Goal: Information Seeking & Learning: Learn about a topic

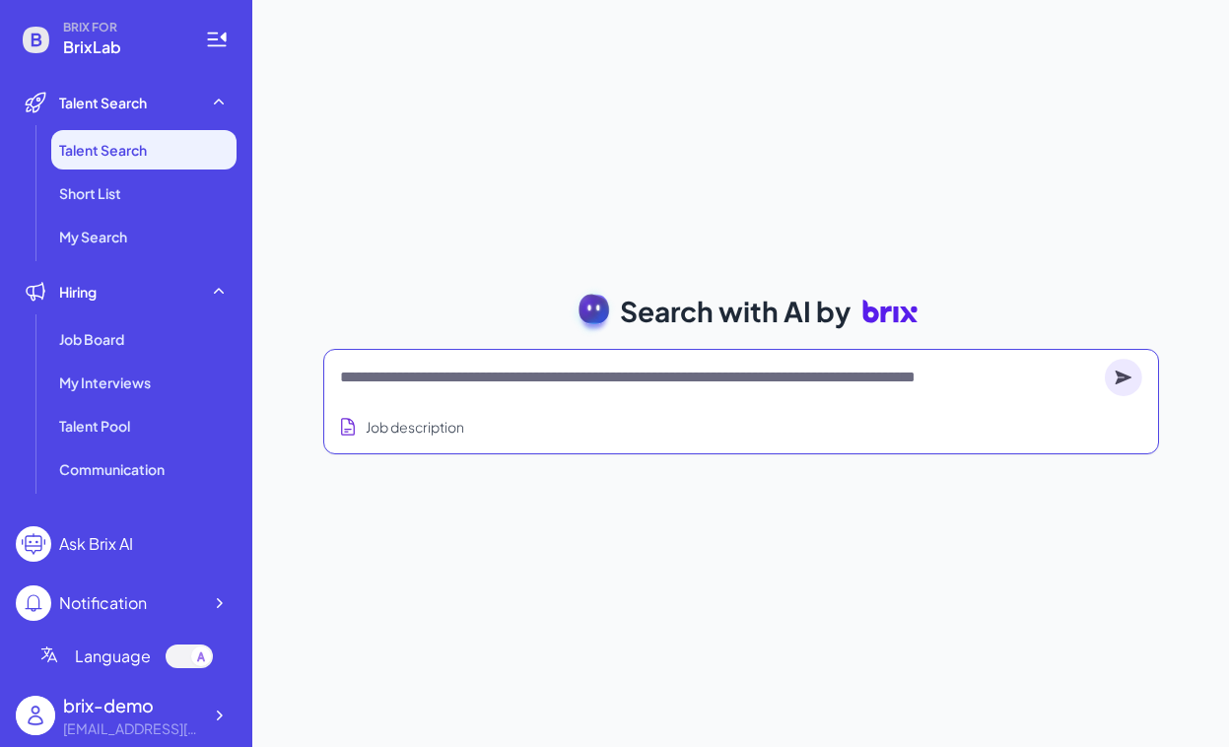
click at [510, 387] on textarea at bounding box center [718, 378] width 757 height 24
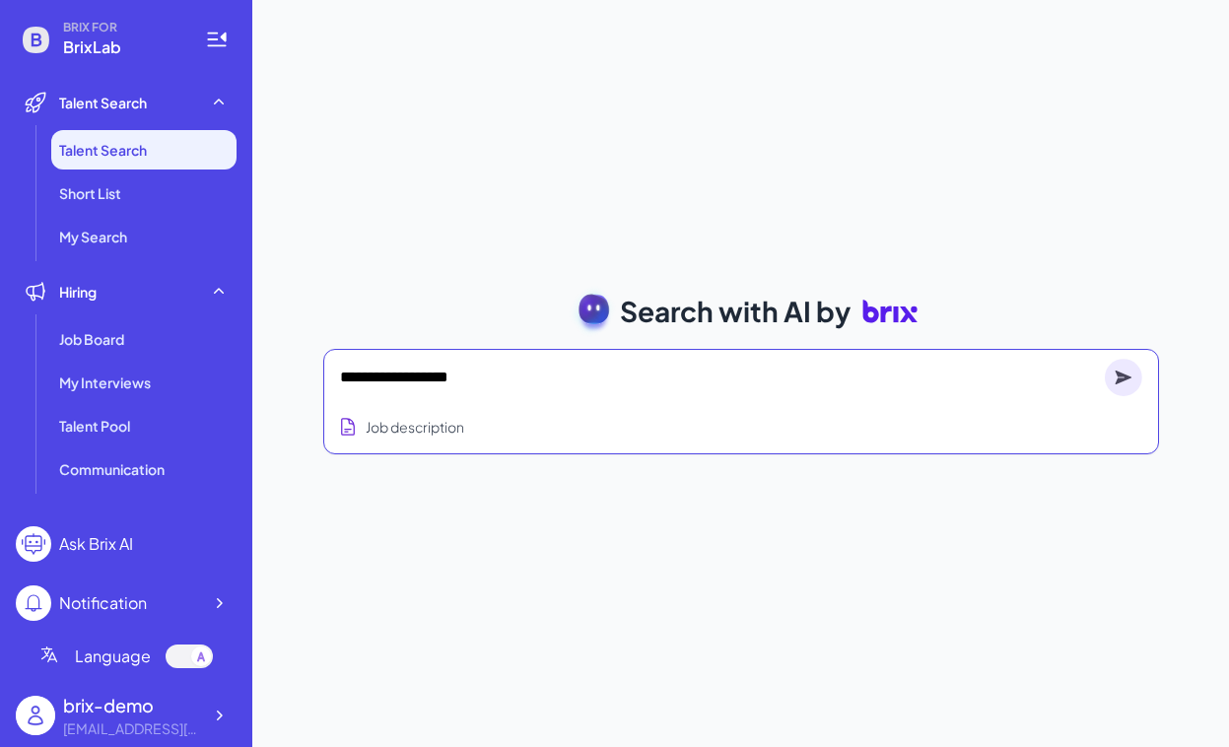
type textarea "**********"
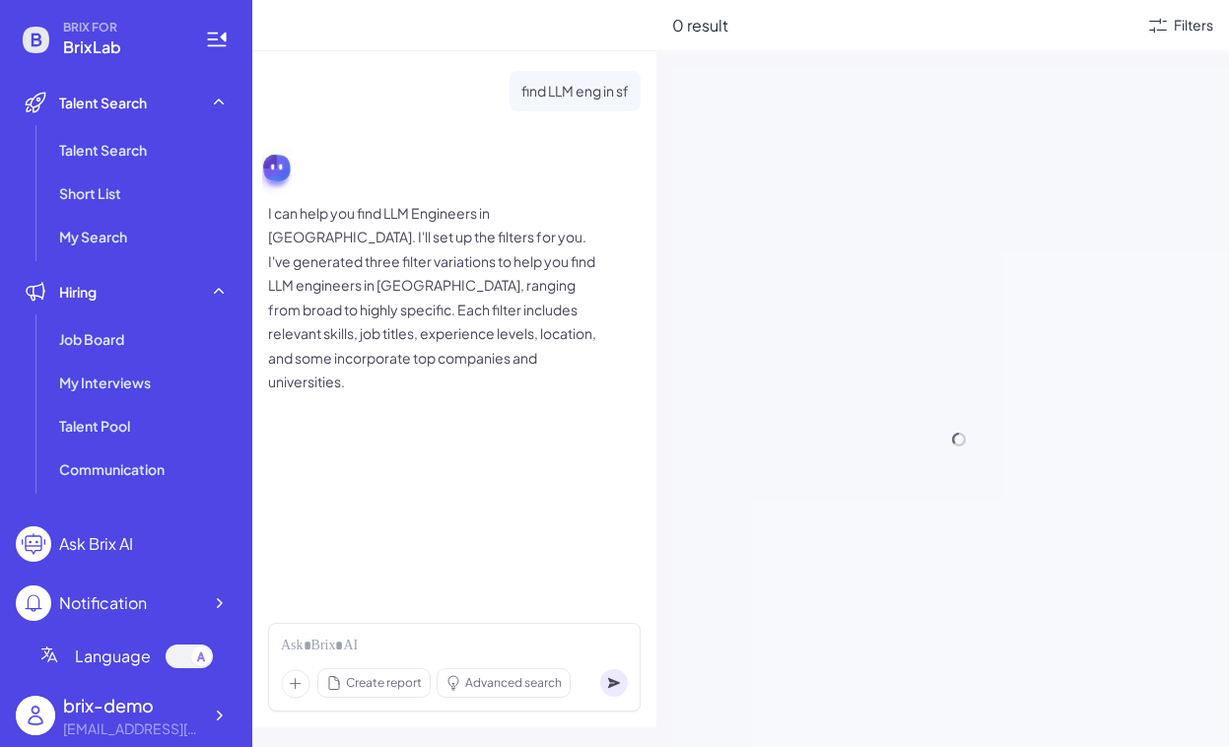
click at [453, 322] on p "I can help you find LLM Engineers in San Francisco. I'll set up the filters for…" at bounding box center [435, 297] width 335 height 193
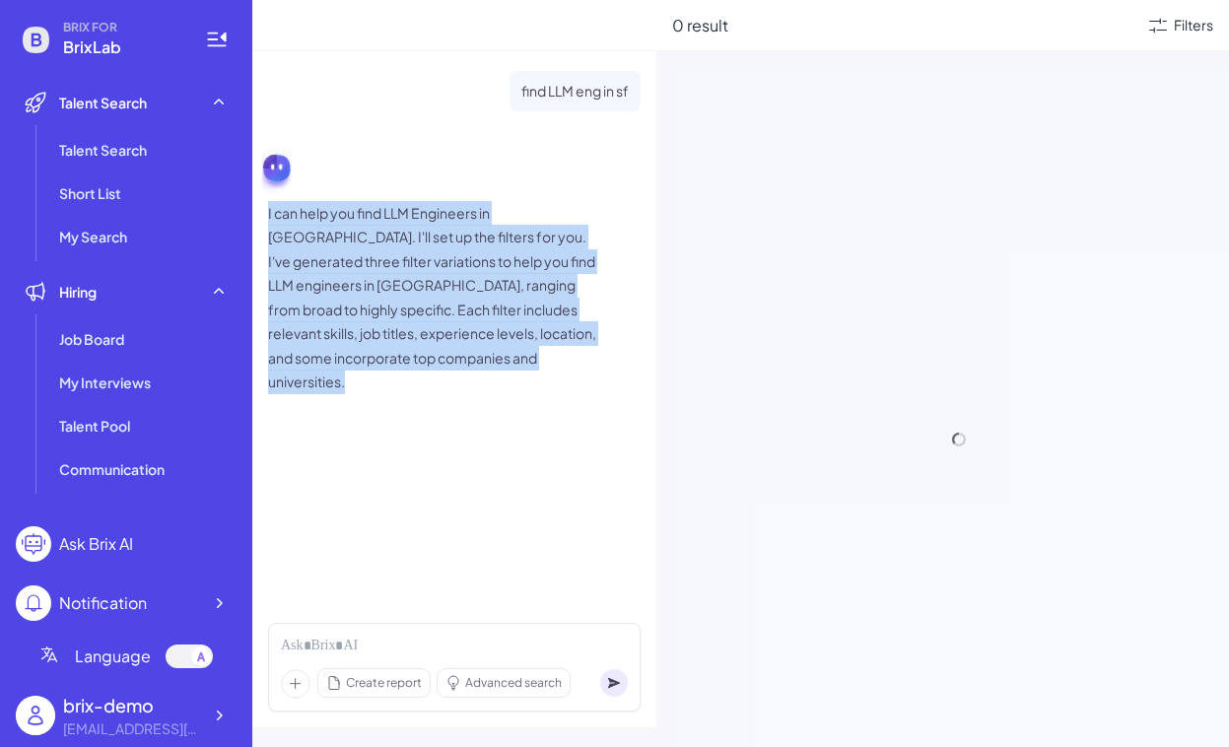
click at [480, 347] on p "I can help you find LLM Engineers in San Francisco. I'll set up the filters for…" at bounding box center [435, 297] width 335 height 193
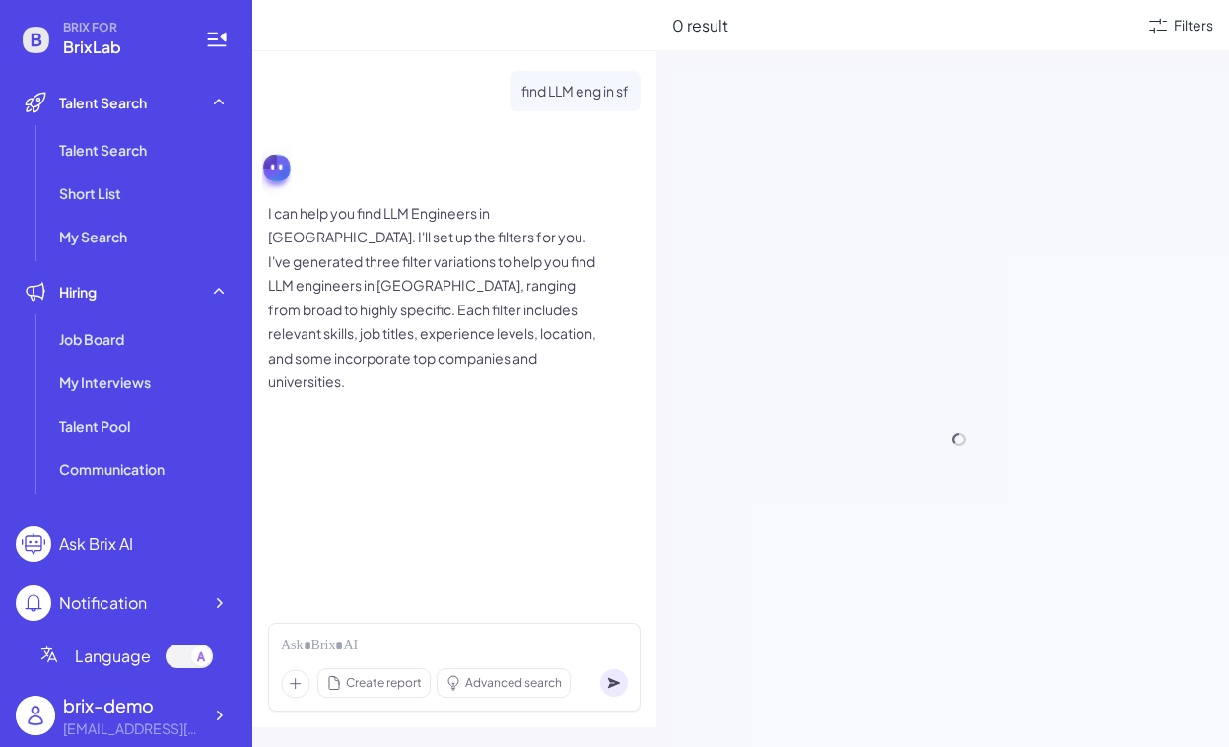
click at [480, 347] on p "I can help you find LLM Engineers in San Francisco. I'll set up the filters for…" at bounding box center [435, 297] width 335 height 193
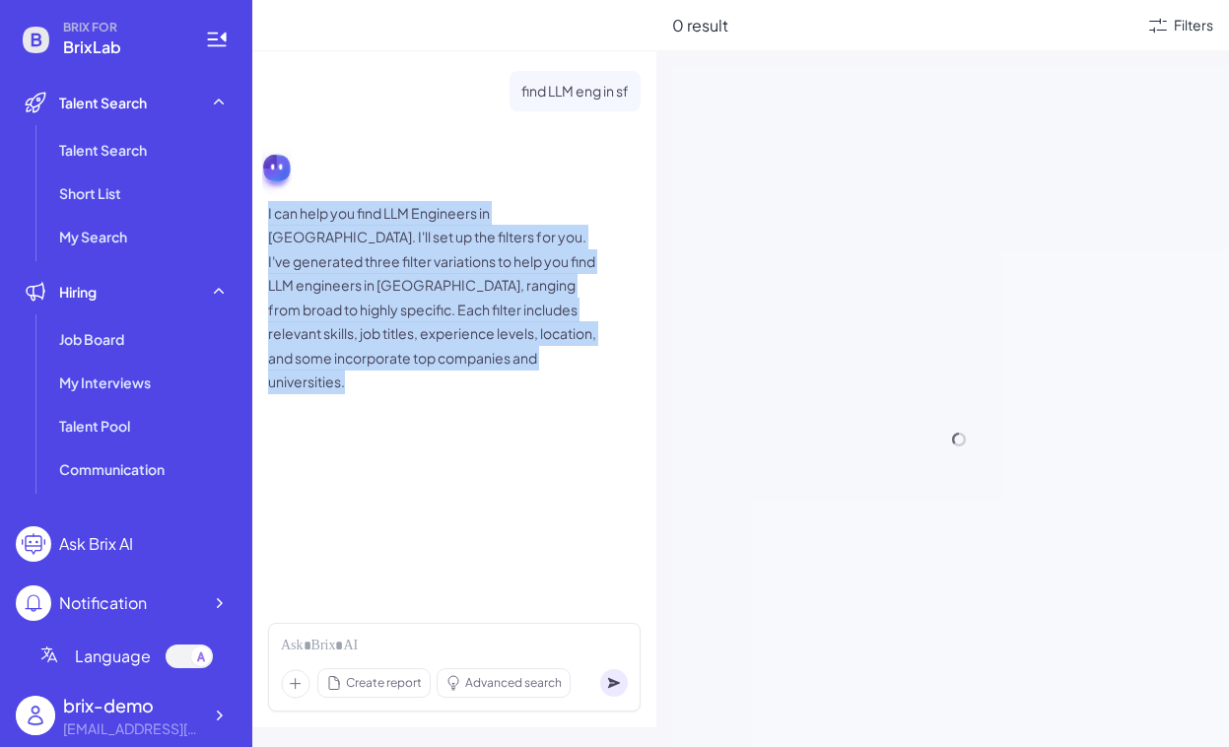
click at [523, 318] on p "I can help you find LLM Engineers in San Francisco. I'll set up the filters for…" at bounding box center [435, 297] width 335 height 193
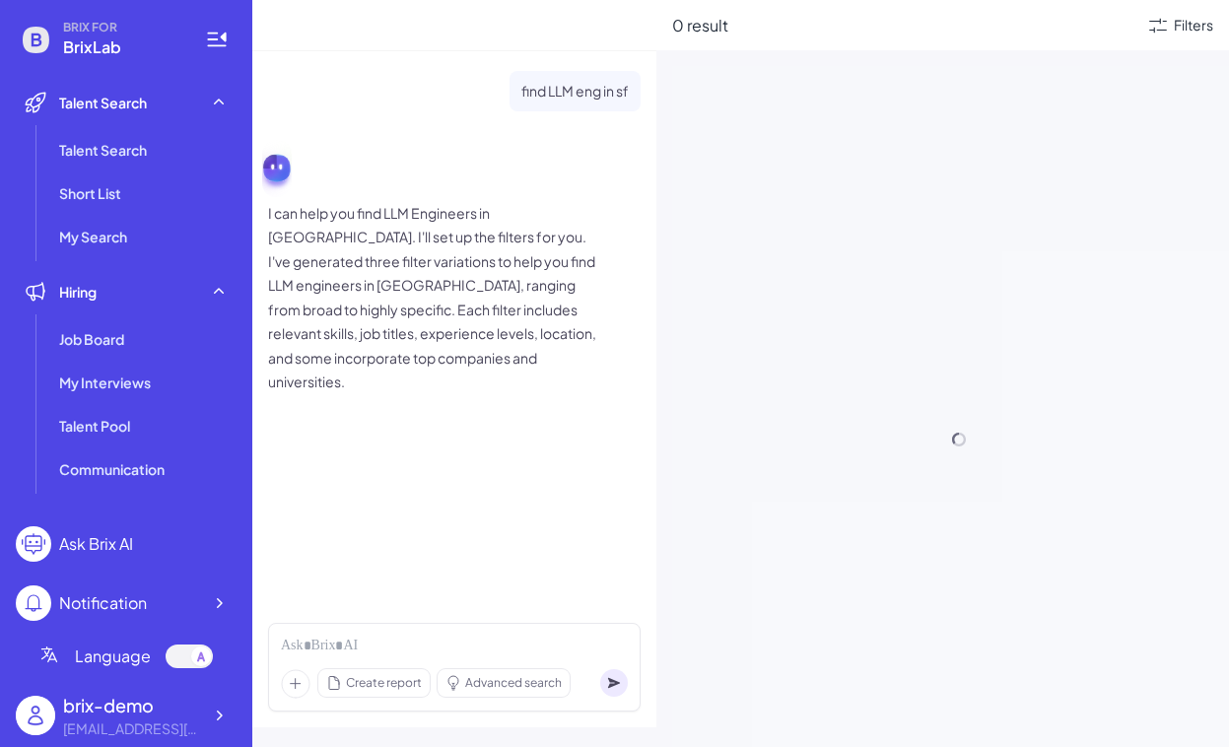
click at [523, 318] on p "I can help you find LLM Engineers in San Francisco. I'll set up the filters for…" at bounding box center [435, 297] width 335 height 193
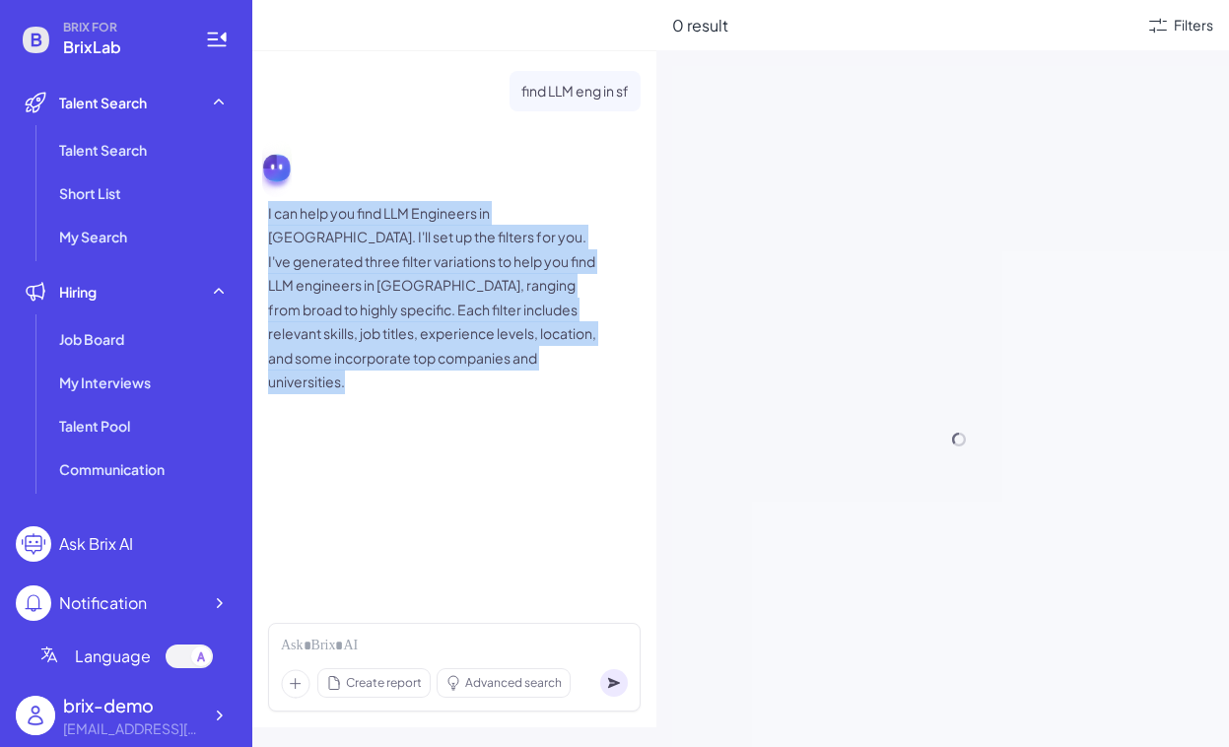
click at [523, 318] on p "I can help you find LLM Engineers in San Francisco. I'll set up the filters for…" at bounding box center [435, 297] width 335 height 193
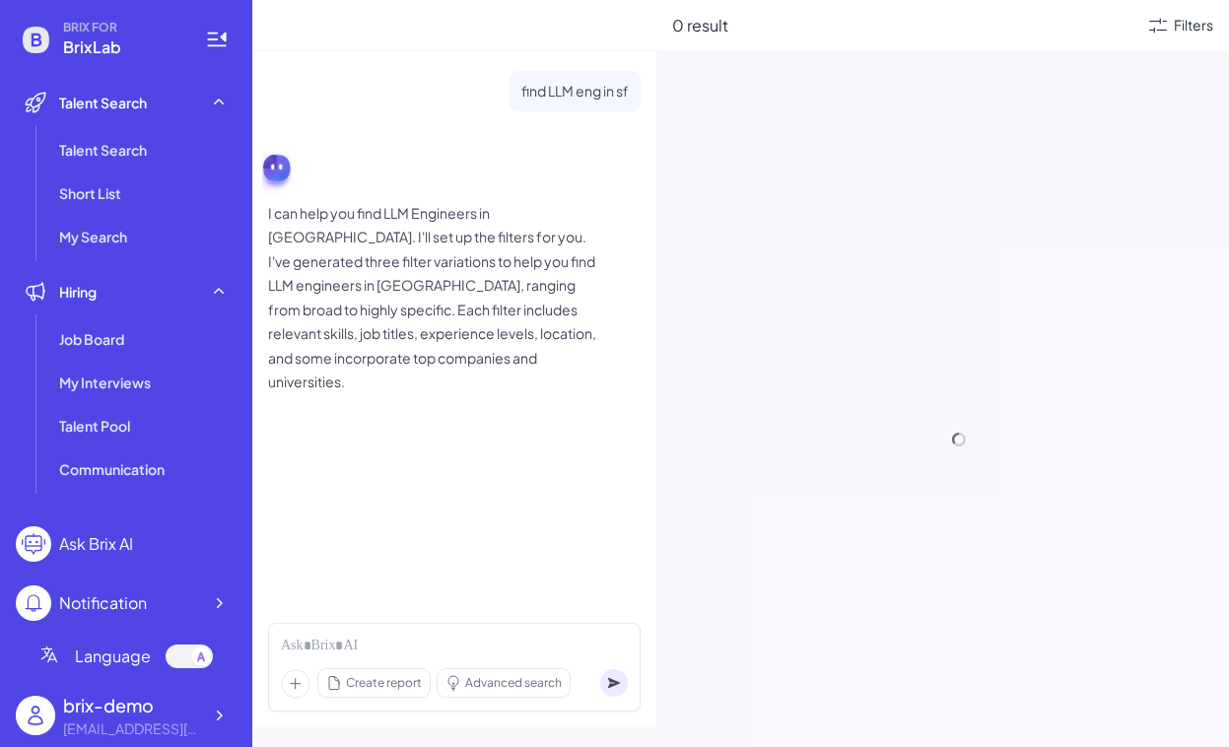
click at [523, 318] on p "I can help you find LLM Engineers in San Francisco. I'll set up the filters for…" at bounding box center [435, 297] width 335 height 193
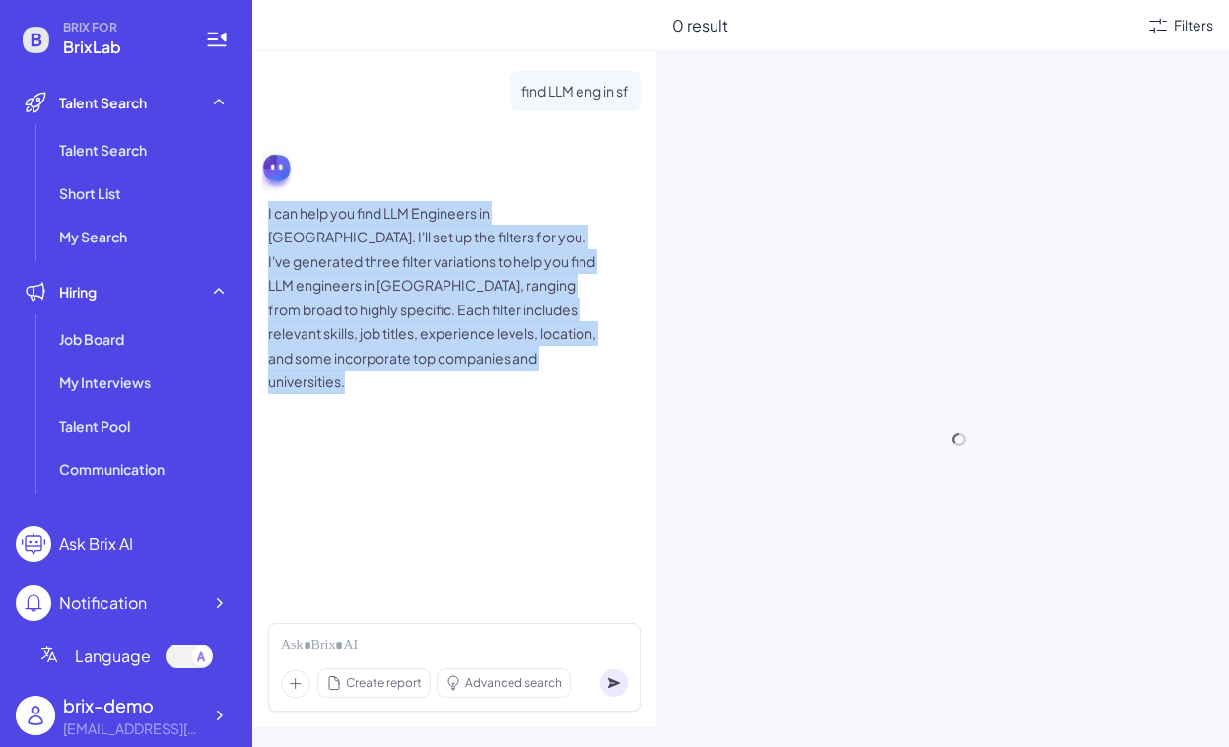
click at [522, 332] on p "I can help you find LLM Engineers in San Francisco. I'll set up the filters for…" at bounding box center [435, 297] width 335 height 193
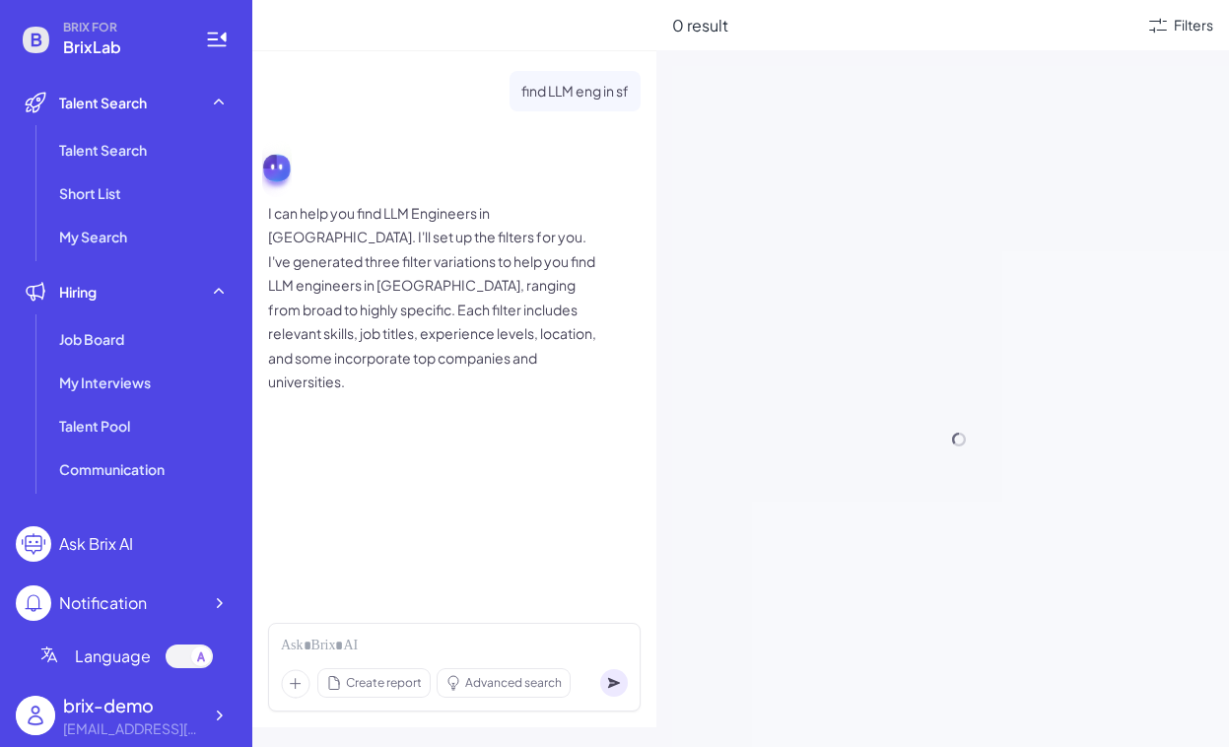
click at [522, 332] on p "I can help you find LLM Engineers in San Francisco. I'll set up the filters for…" at bounding box center [435, 297] width 335 height 193
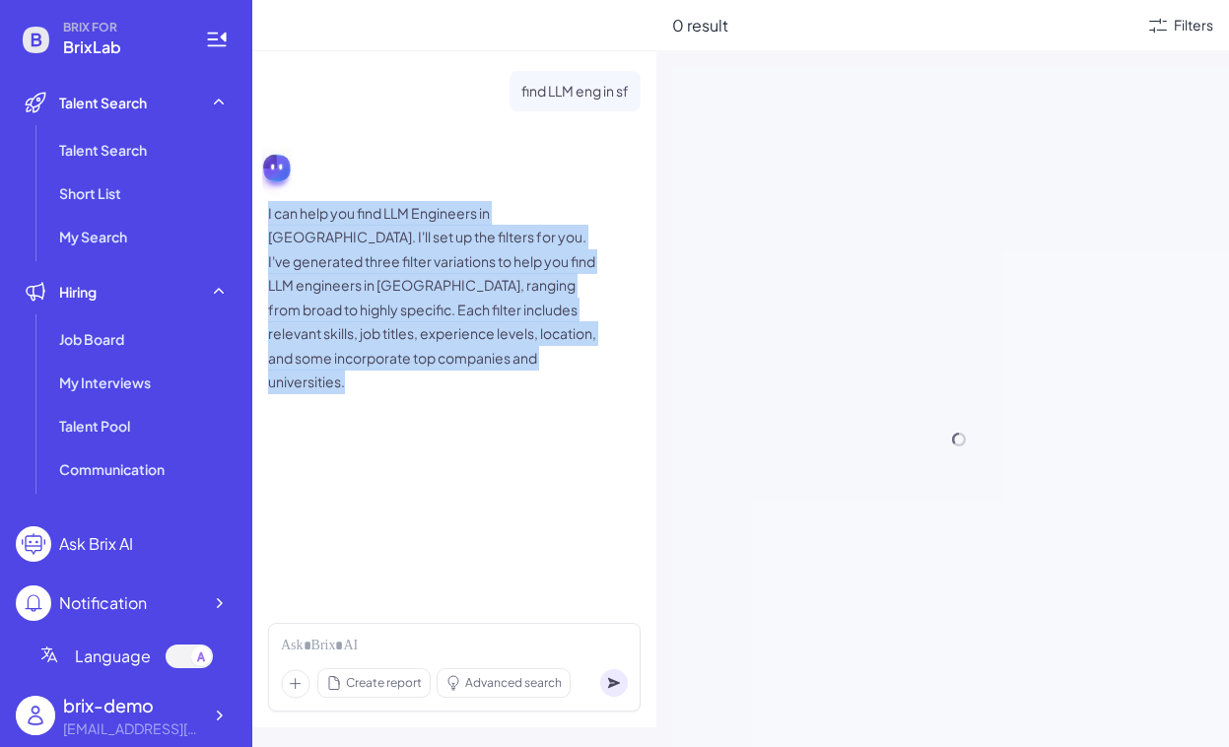
click at [503, 344] on p "I can help you find LLM Engineers in San Francisco. I'll set up the filters for…" at bounding box center [435, 297] width 335 height 193
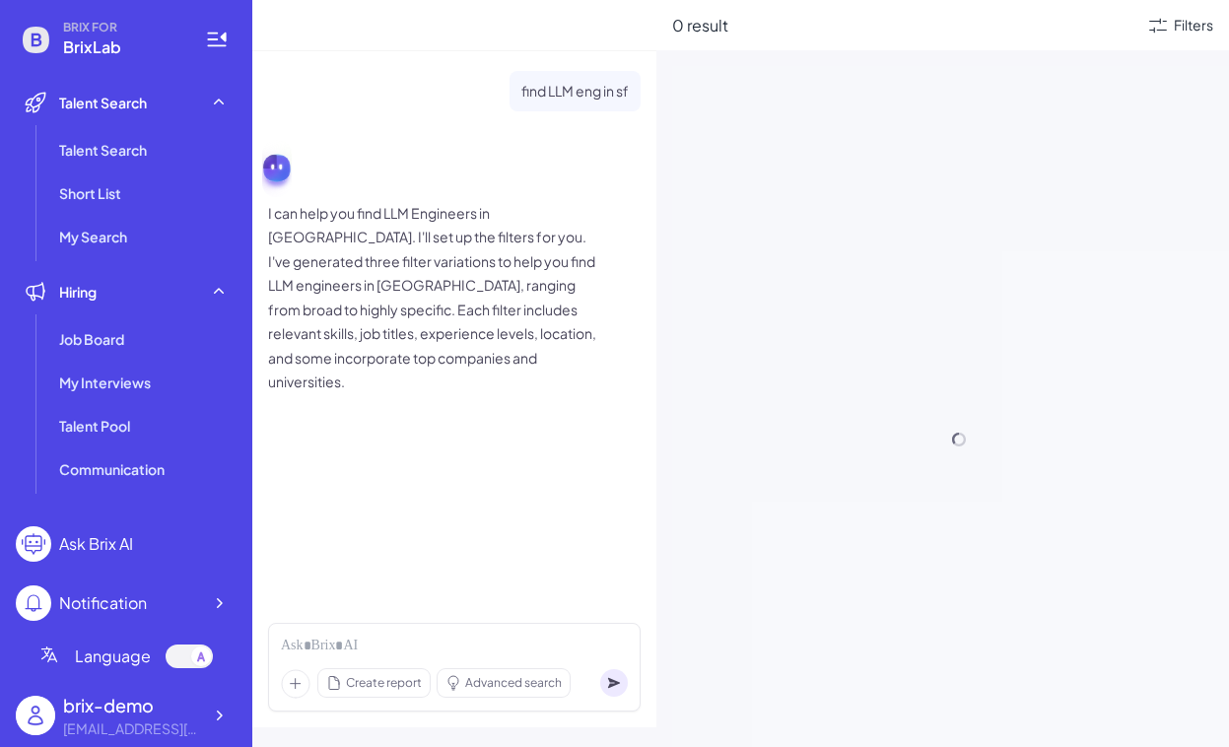
click at [503, 344] on p "I can help you find LLM Engineers in San Francisco. I'll set up the filters for…" at bounding box center [435, 297] width 335 height 193
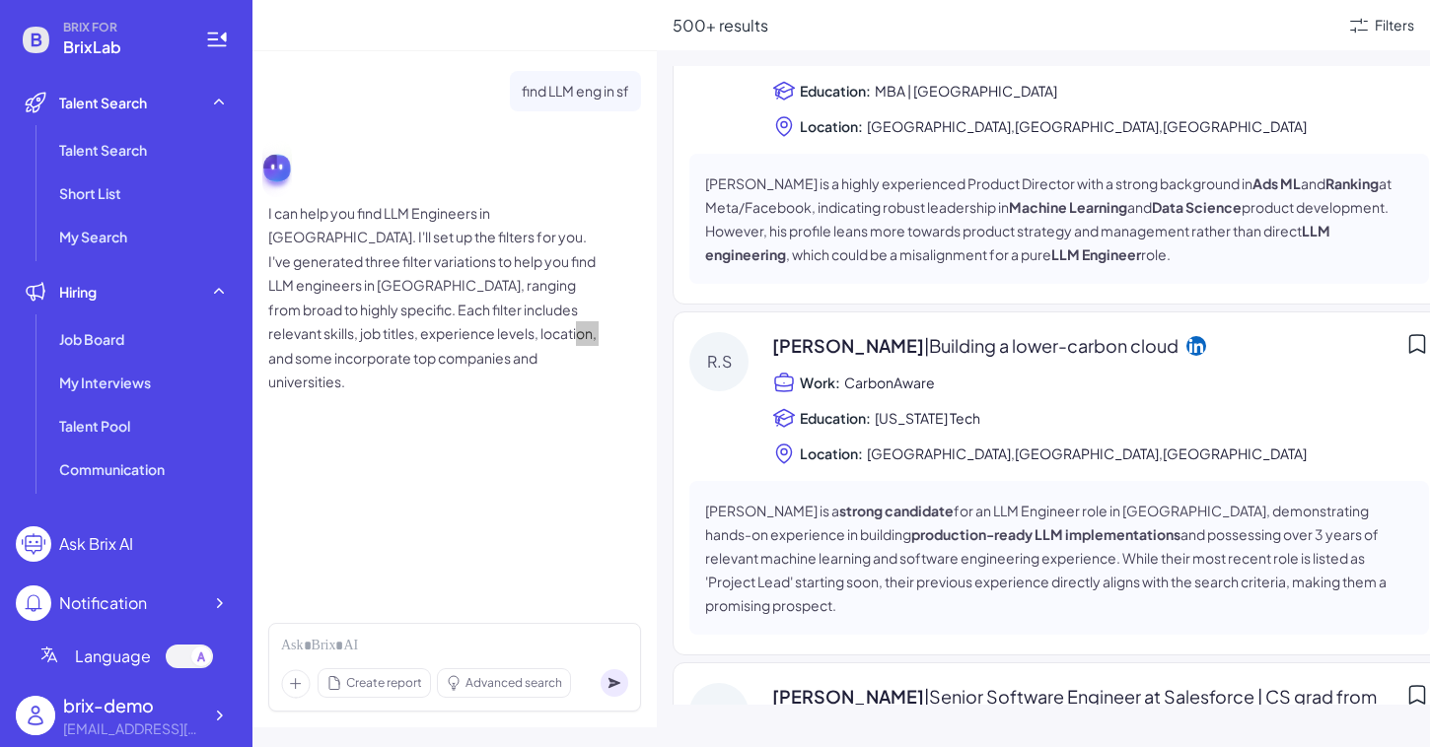
scroll to position [156, 0]
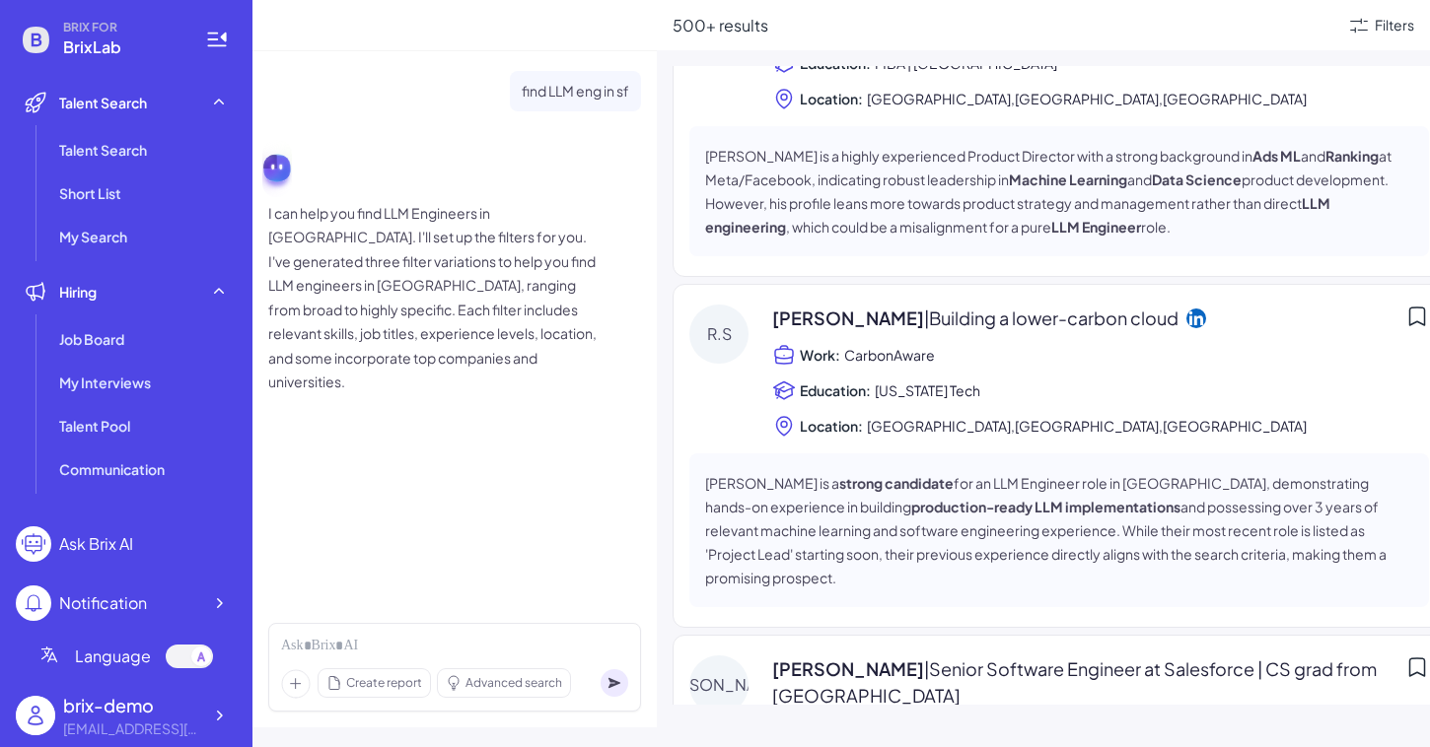
click at [818, 318] on span "Ryan Singman | Building a lower-carbon cloud" at bounding box center [975, 318] width 406 height 27
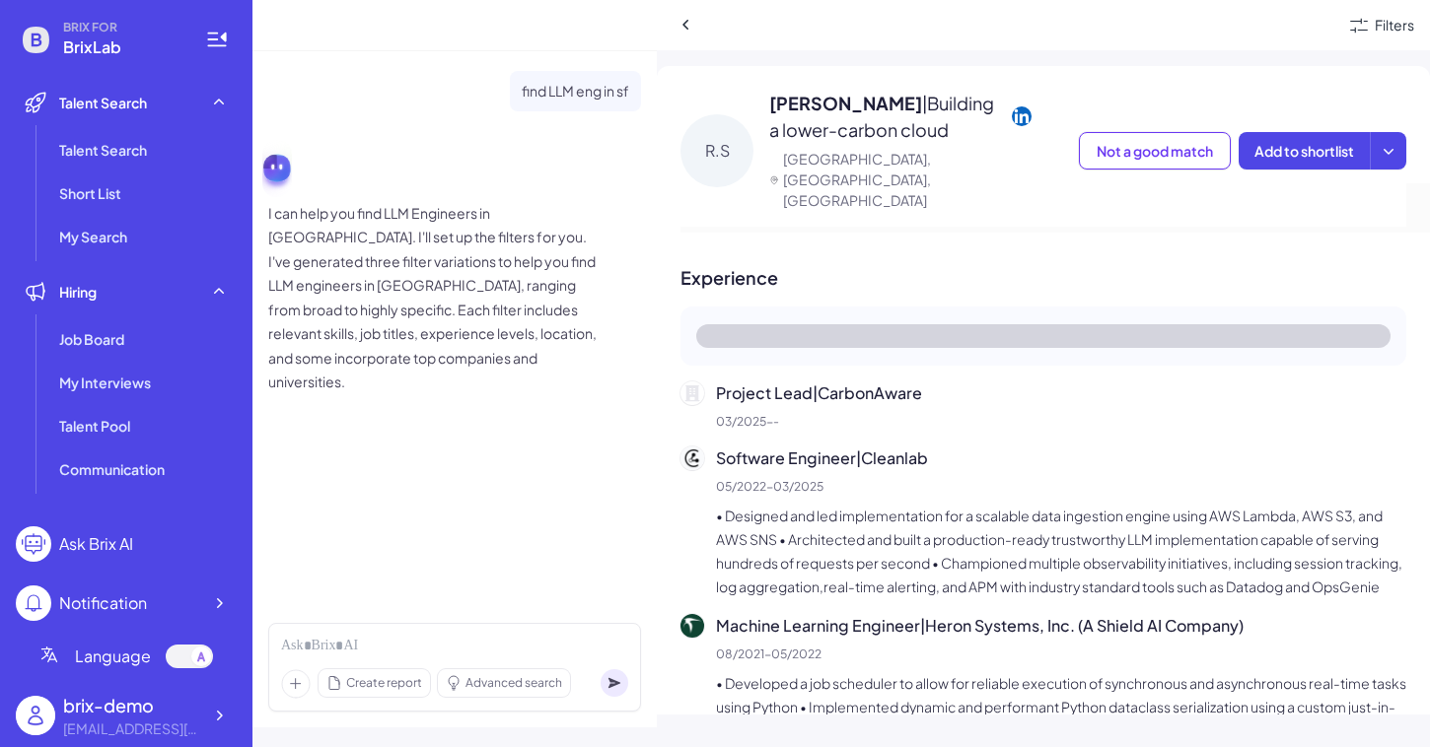
scroll to position [156, 0]
click at [905, 525] on p "• Designed and led implementation for a scalable data ingestion engine using AW…" at bounding box center [1061, 549] width 690 height 95
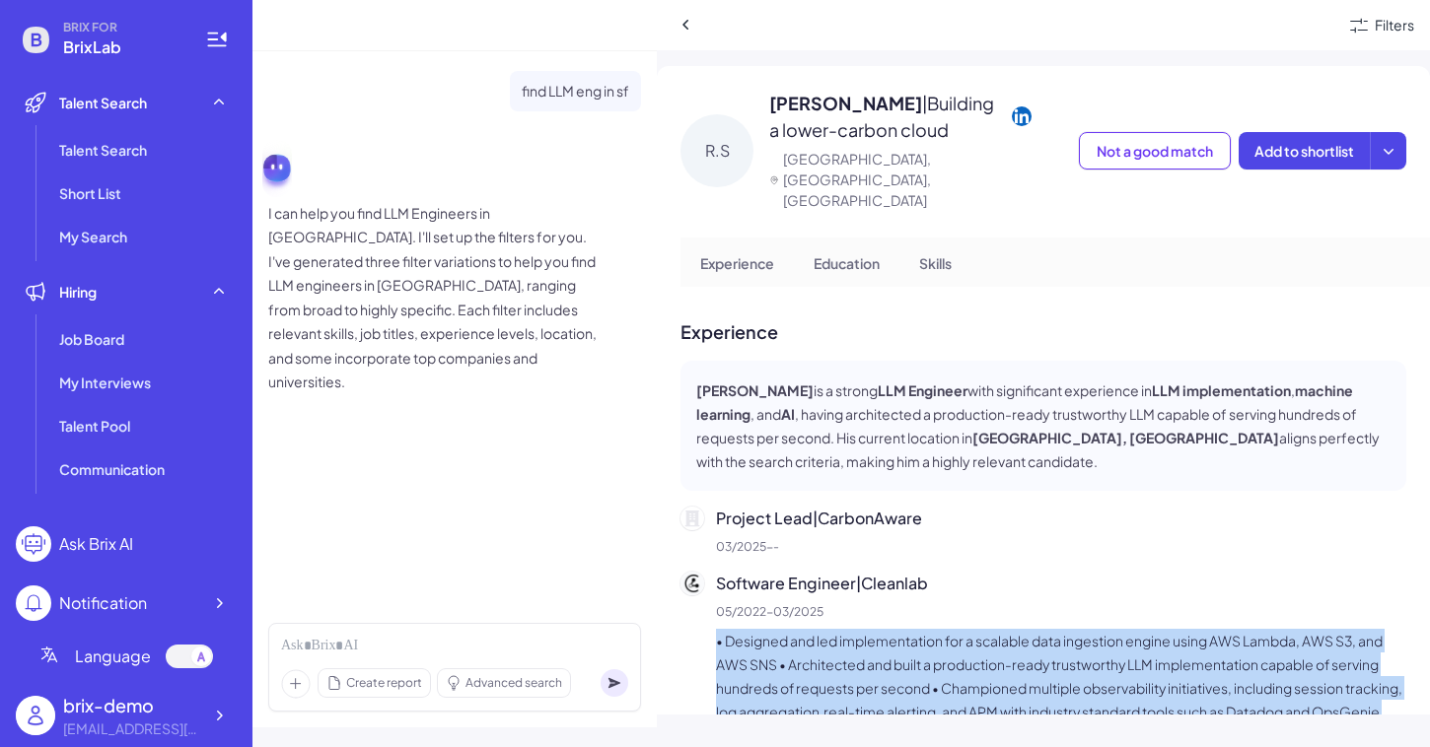
scroll to position [464, 0]
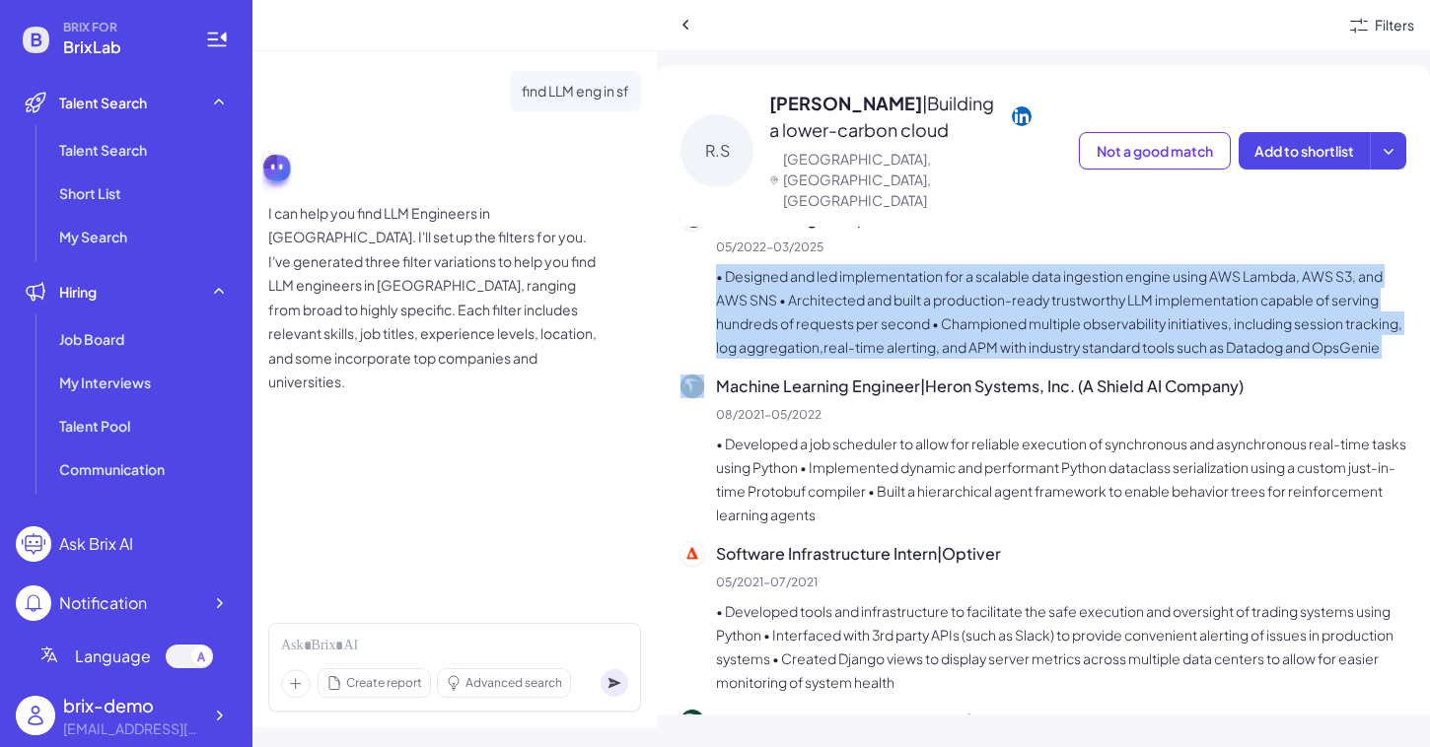
click at [928, 461] on p "• Developed a job scheduler to allow for reliable execution of synchronous and …" at bounding box center [1061, 479] width 690 height 95
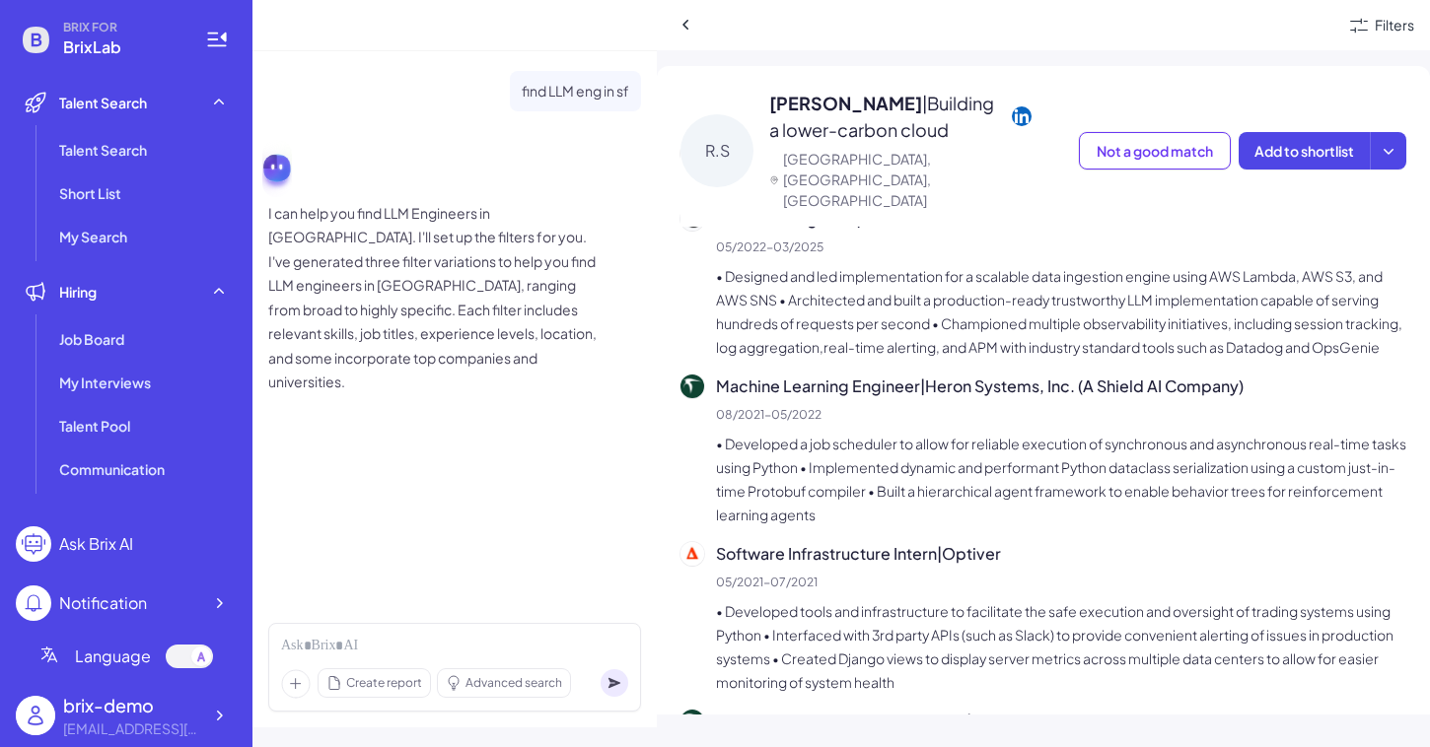
click at [928, 461] on p "• Developed a job scheduler to allow for reliable execution of synchronous and …" at bounding box center [1061, 479] width 690 height 95
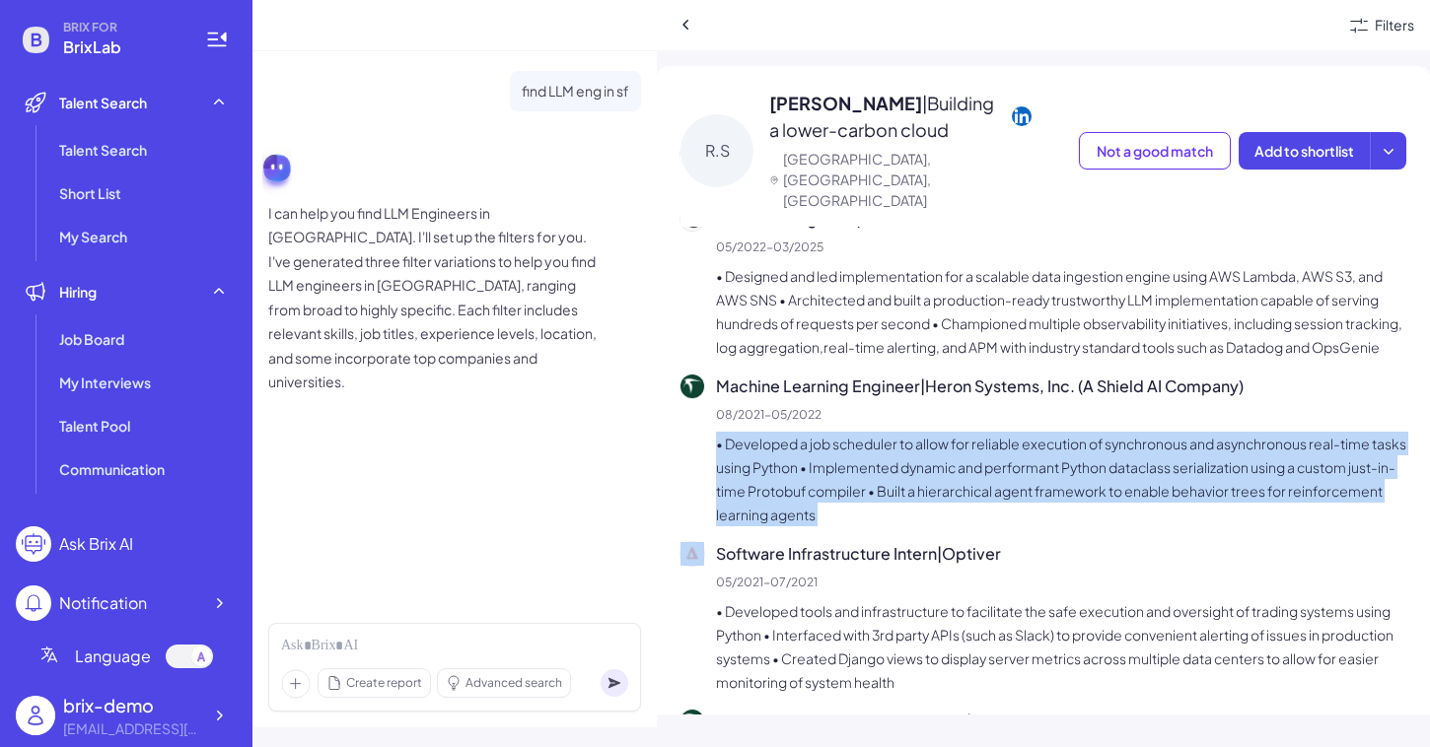
scroll to position [775, 0]
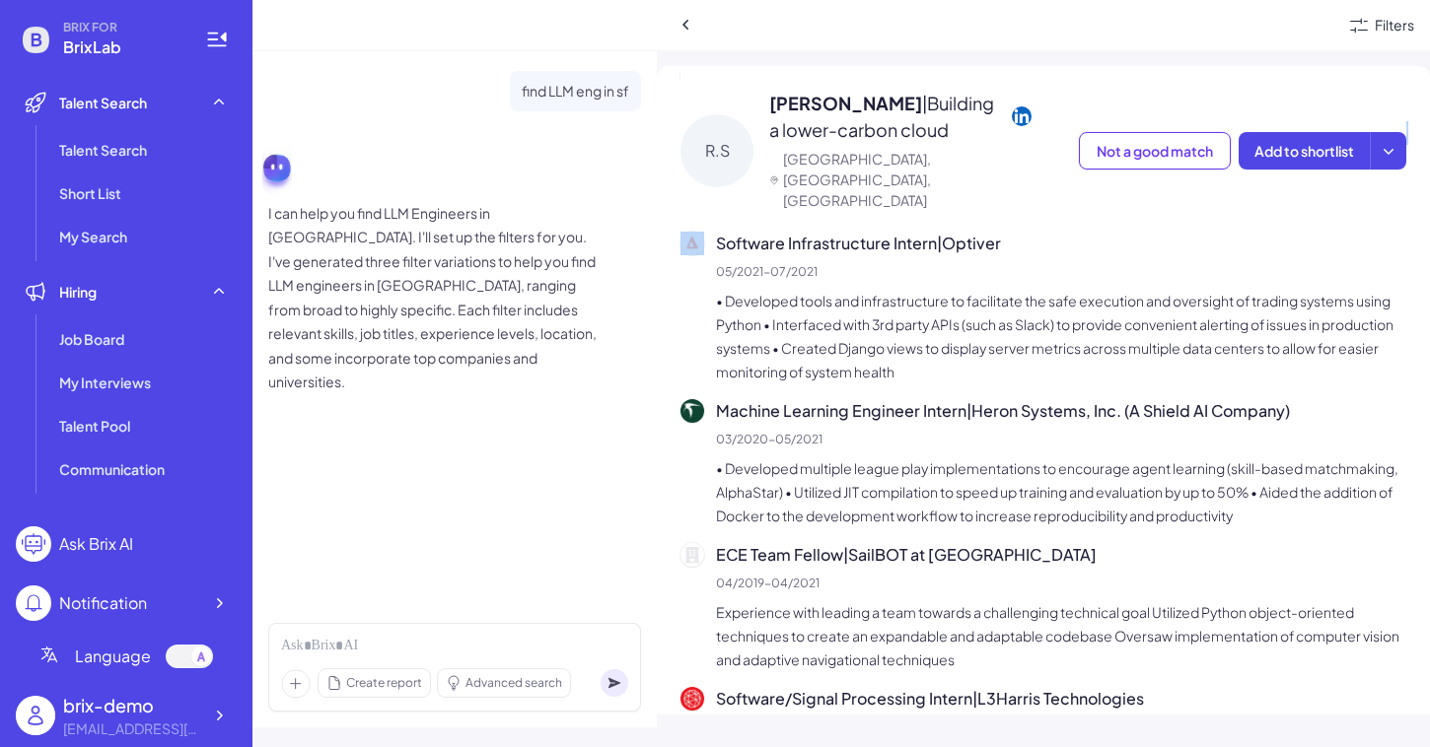
click at [928, 471] on p "• Developed multiple league play implementations to encourage agent learning (s…" at bounding box center [1061, 491] width 690 height 71
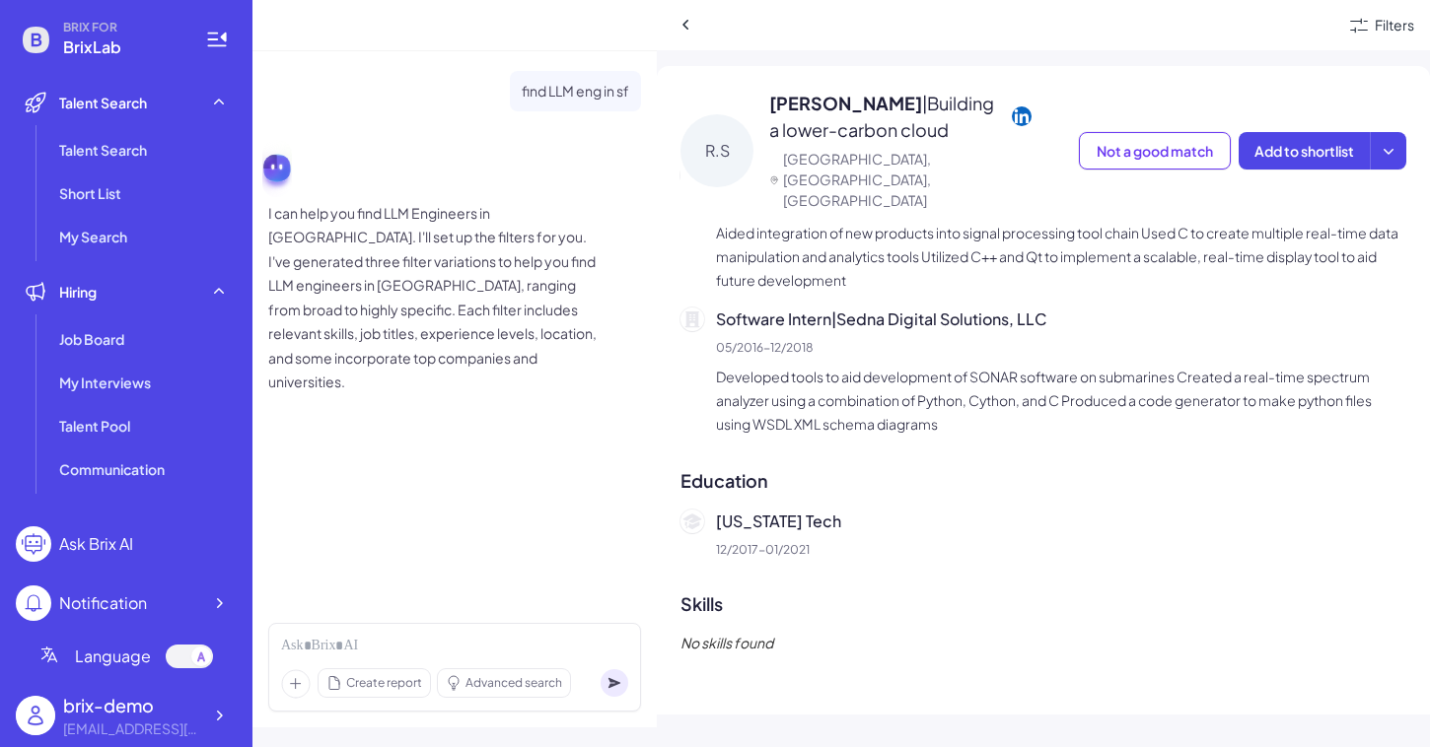
scroll to position [1176, 0]
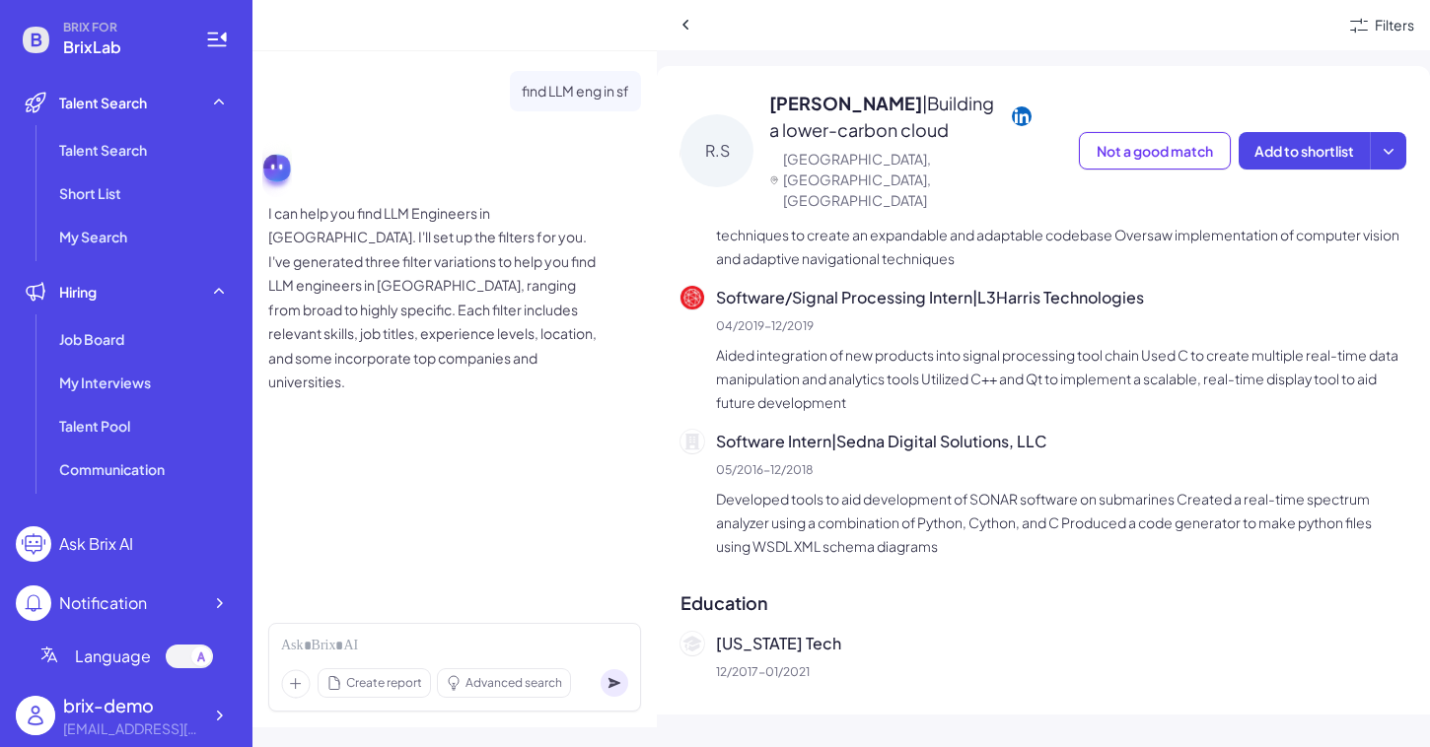
click at [942, 506] on p "Developed tools to aid development of SONAR software on submarines Created a re…" at bounding box center [1061, 522] width 690 height 71
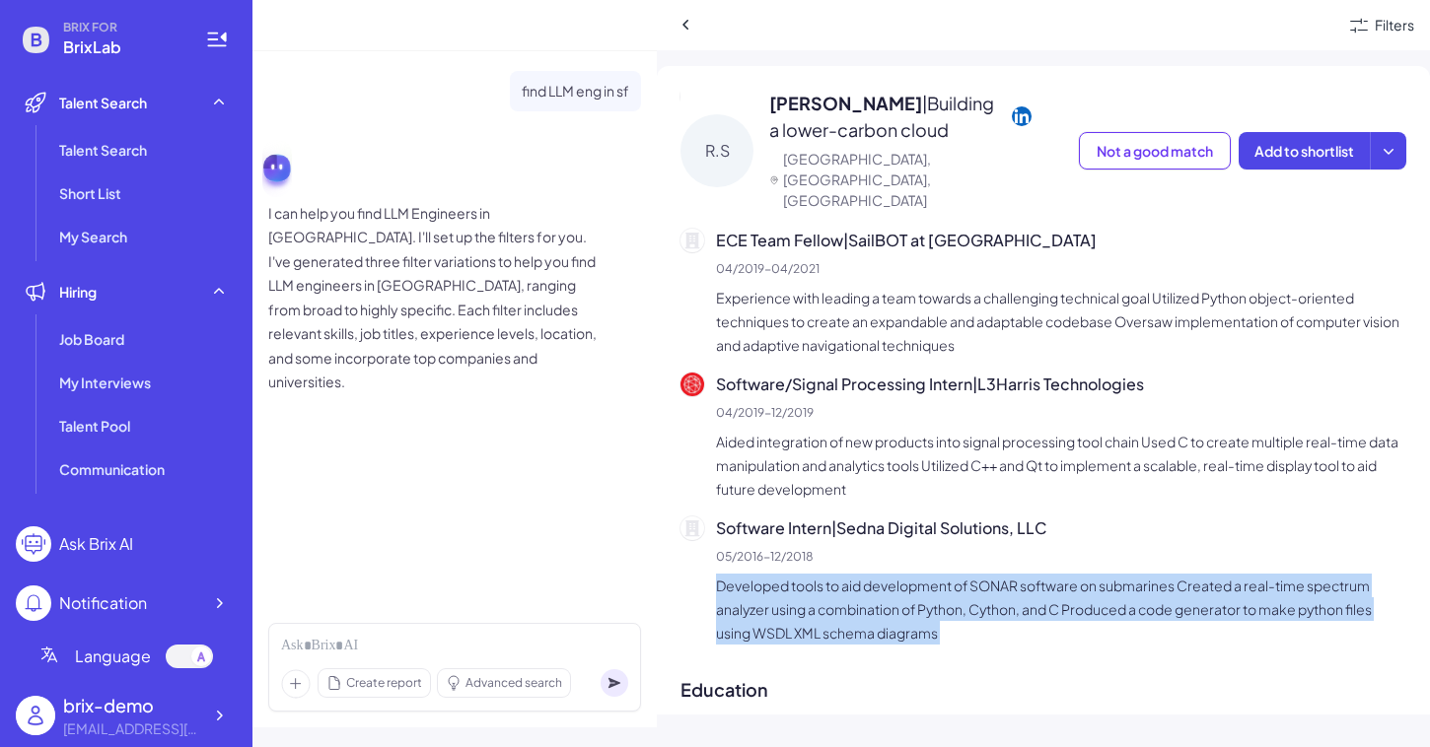
scroll to position [1065, 0]
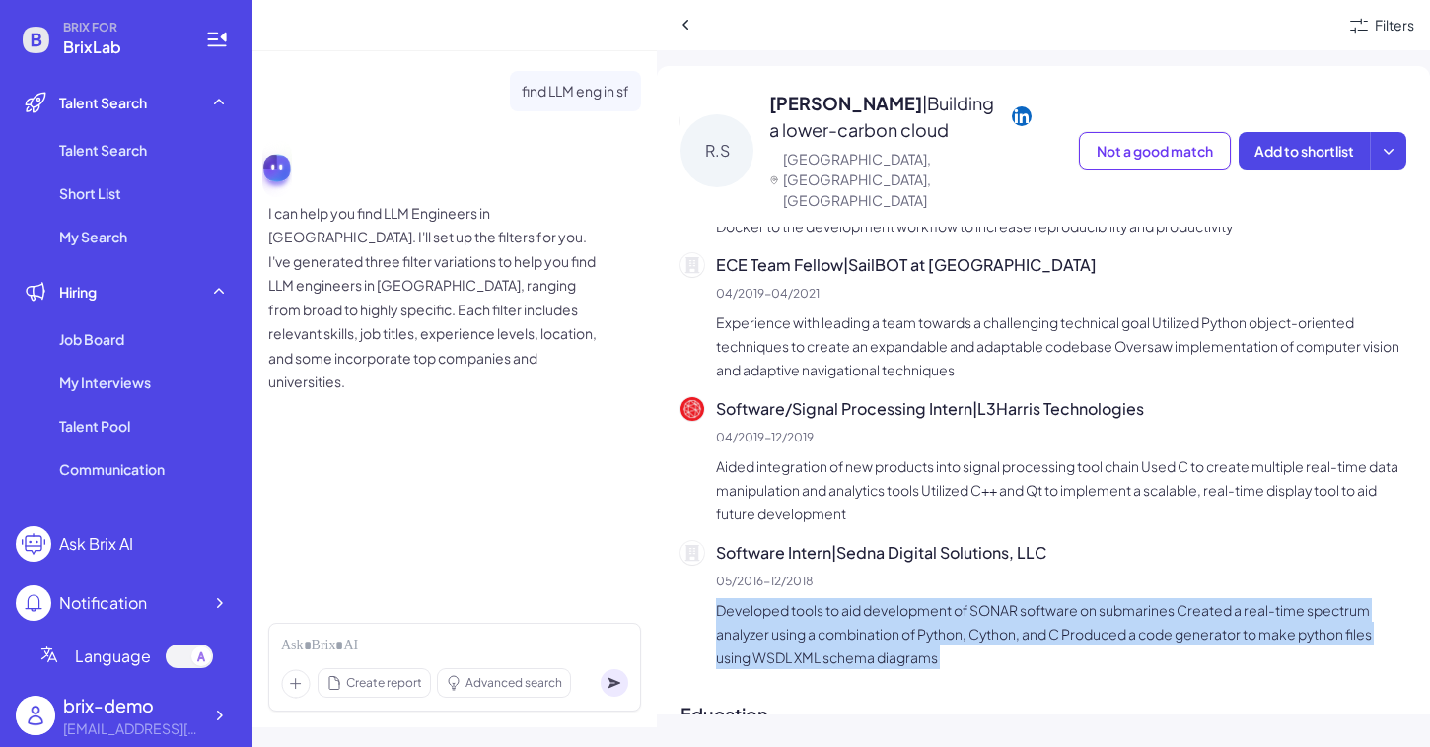
click at [947, 430] on div "Software/Signal Processing Intern | L3Harris Technologies 04/2019 - 12/2019 Aid…" at bounding box center [1061, 461] width 690 height 128
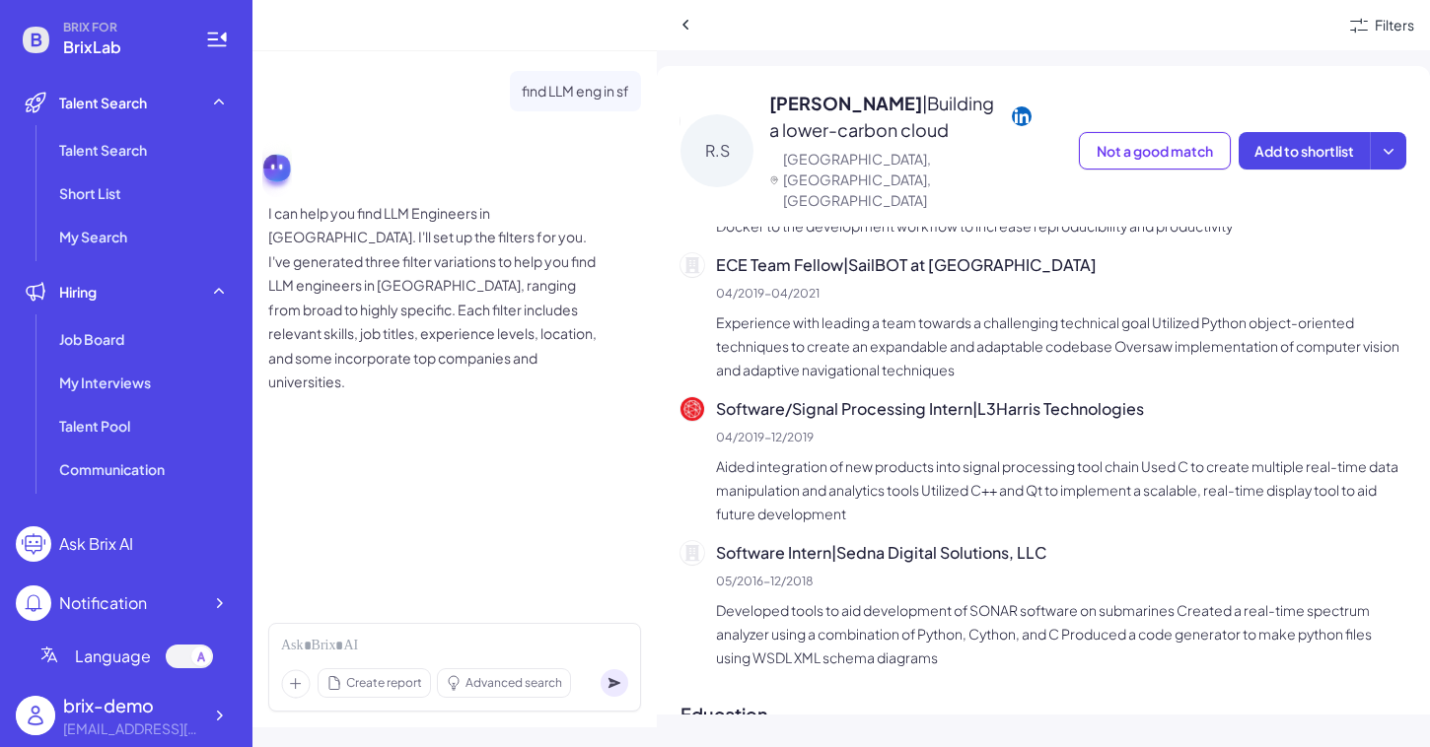
click at [947, 430] on div "Software/Signal Processing Intern | L3Harris Technologies 04/2019 - 12/2019 Aid…" at bounding box center [1061, 461] width 690 height 128
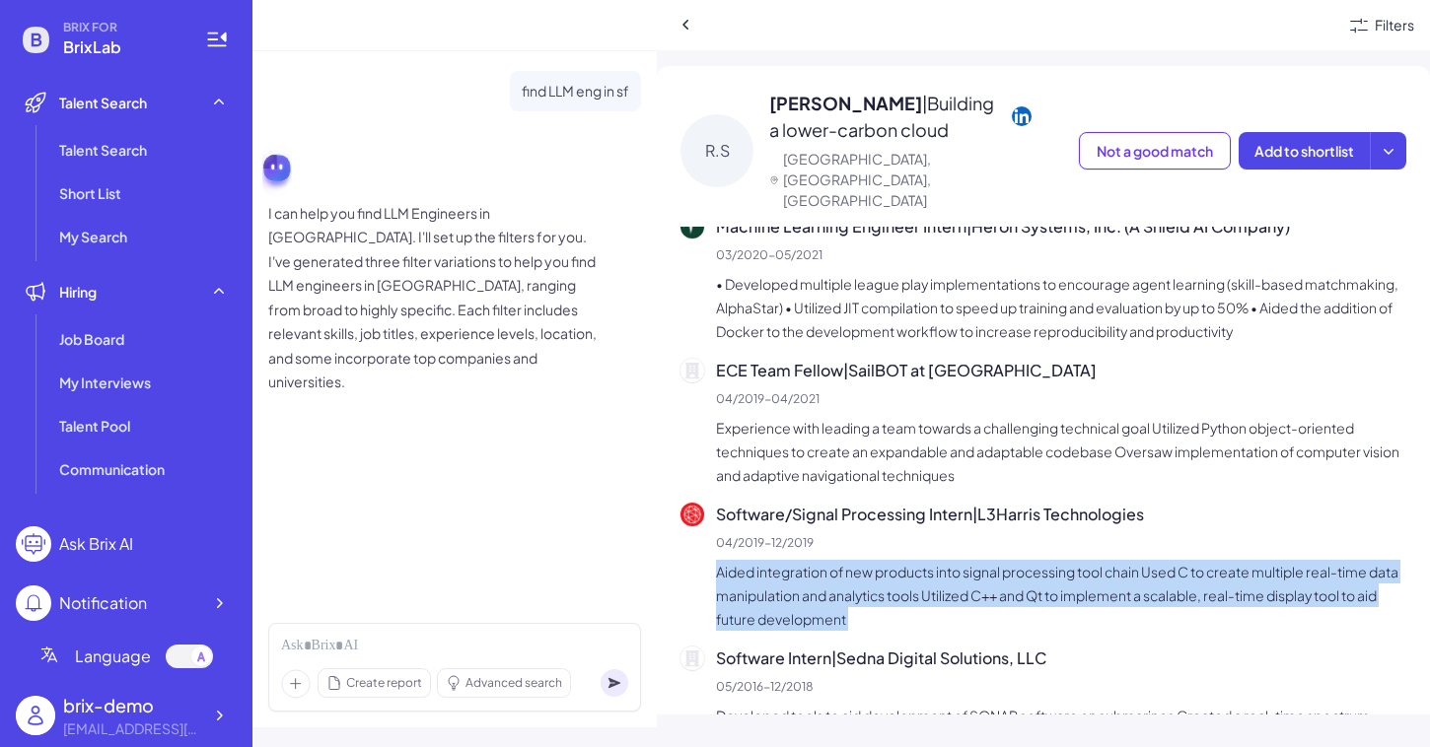
click at [947, 430] on p "Experience with leading a team towards a challenging technical goal Utilized Py…" at bounding box center [1061, 451] width 690 height 71
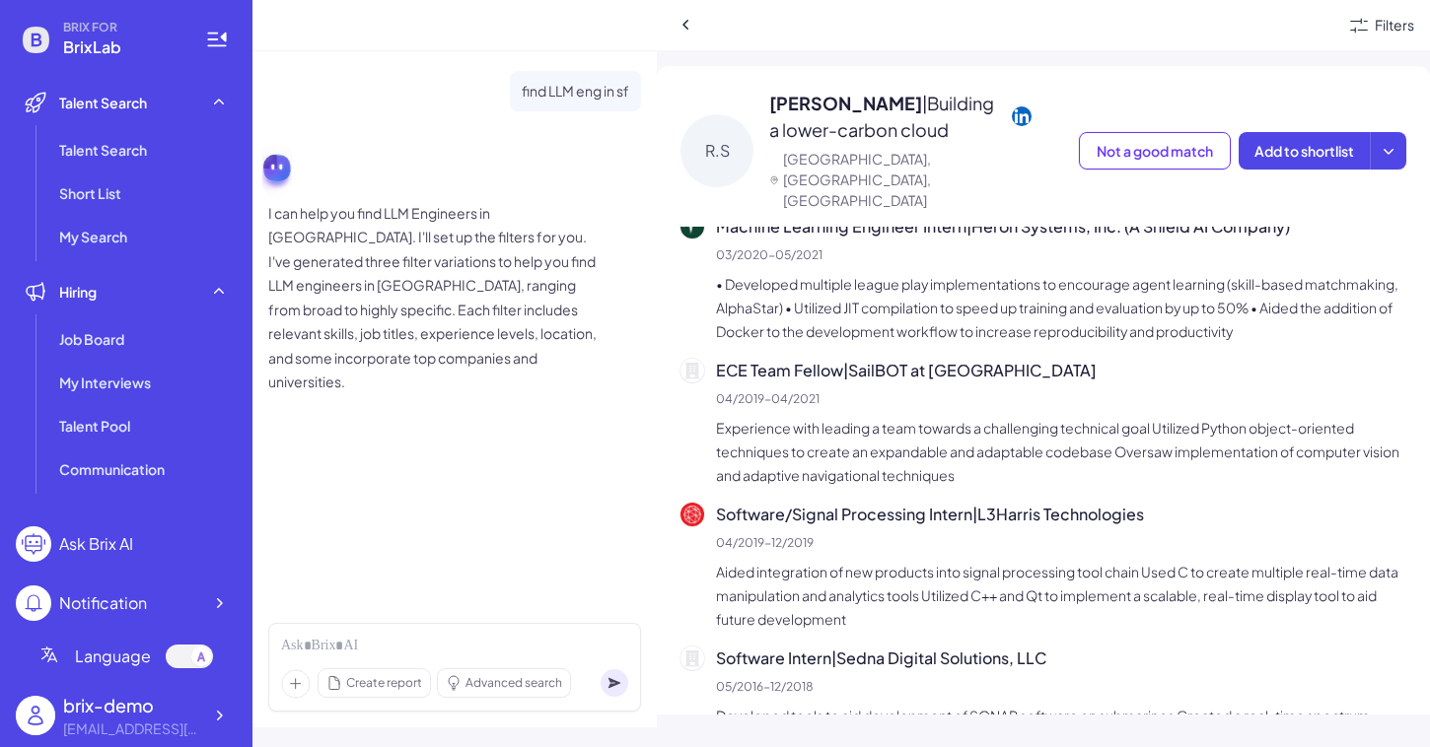
click at [947, 430] on p "Experience with leading a team towards a challenging technical goal Utilized Py…" at bounding box center [1061, 451] width 690 height 71
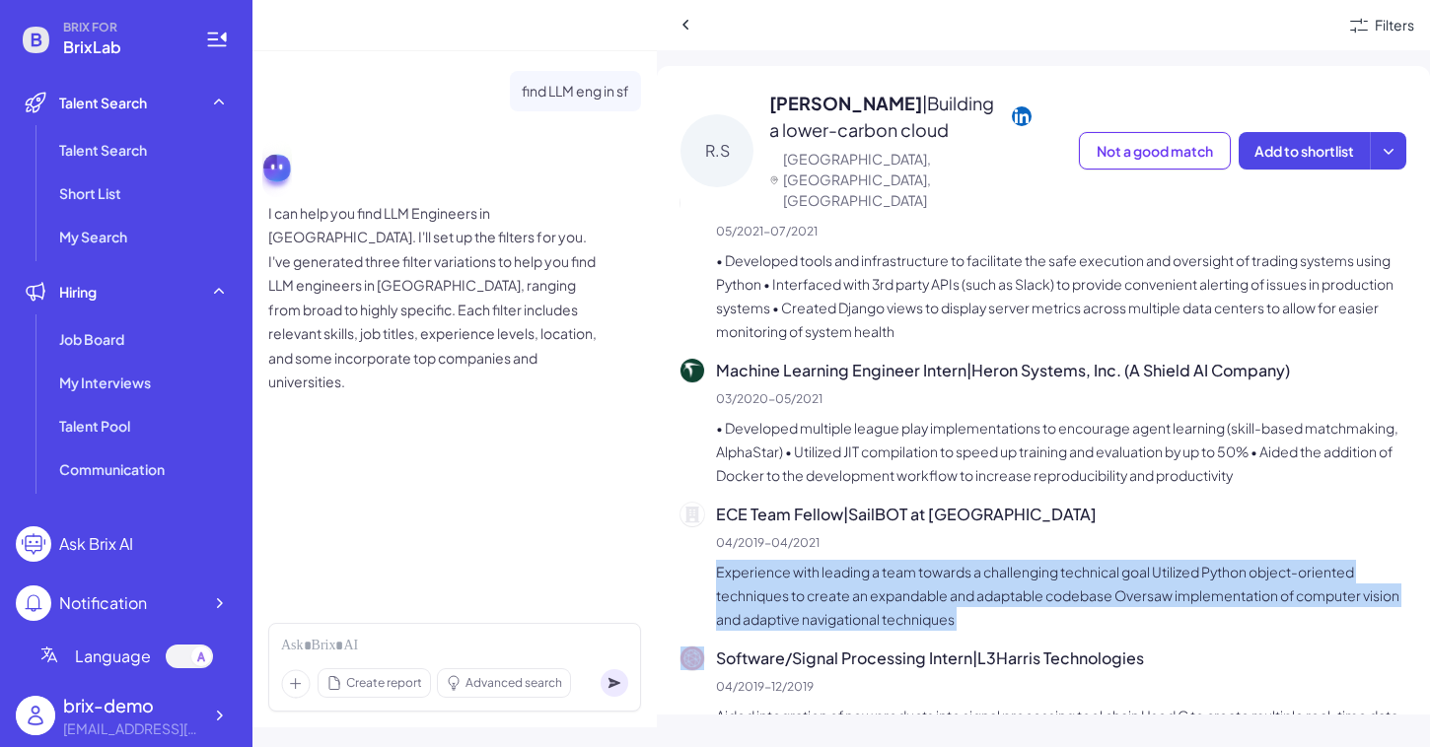
click at [947, 430] on p "• Developed multiple league play implementations to encourage agent learning (s…" at bounding box center [1061, 451] width 690 height 71
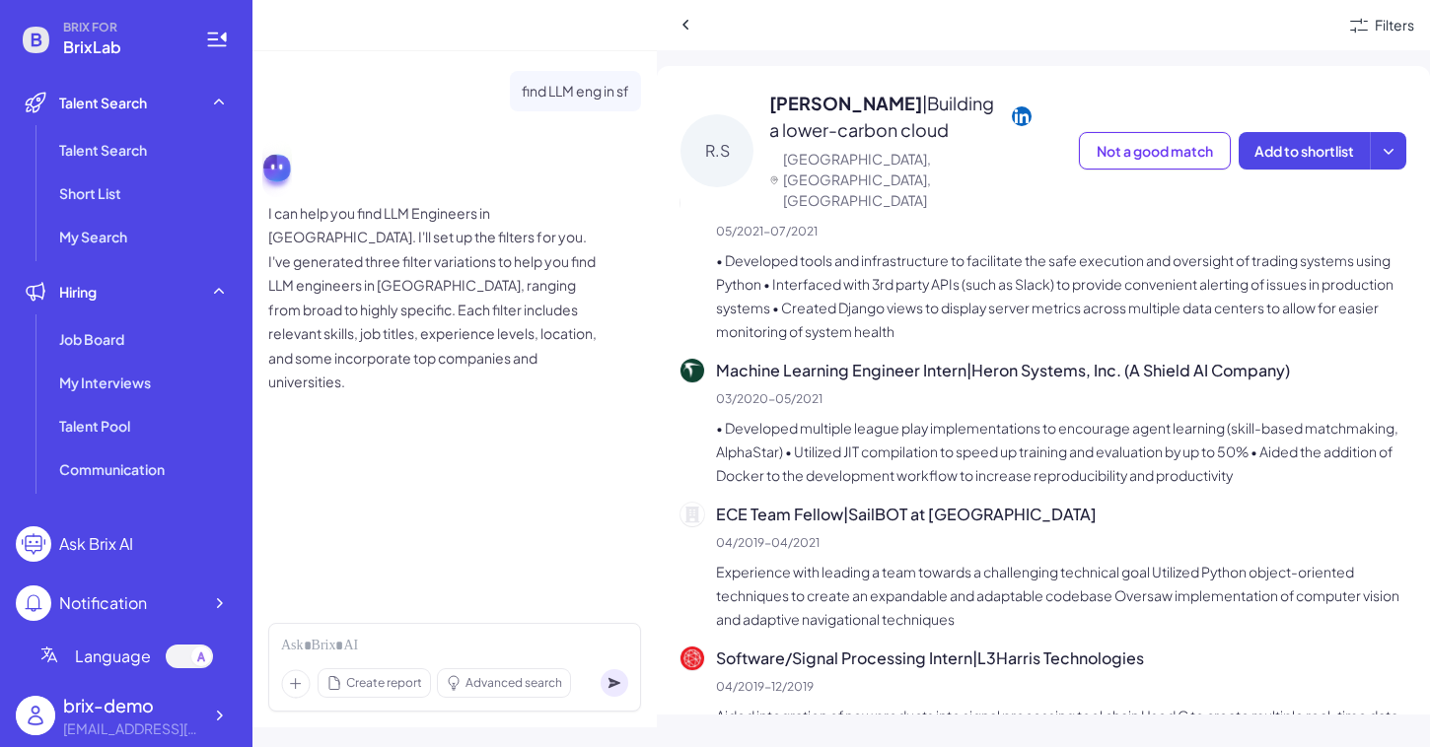
click at [947, 430] on p "• Developed multiple league play implementations to encourage agent learning (s…" at bounding box center [1061, 451] width 690 height 71
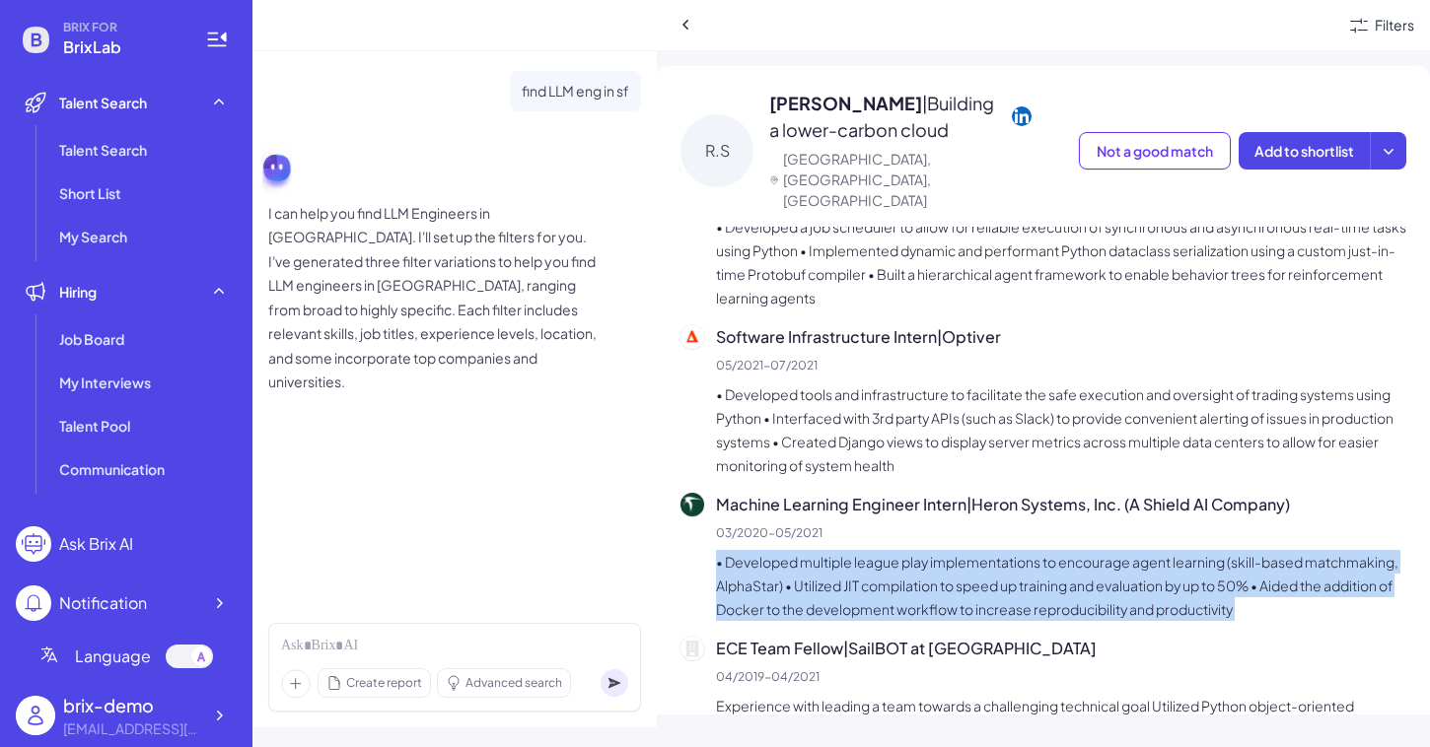
click at [947, 430] on p "• Developed tools and infrastructure to facilitate the safe execution and overs…" at bounding box center [1061, 430] width 690 height 95
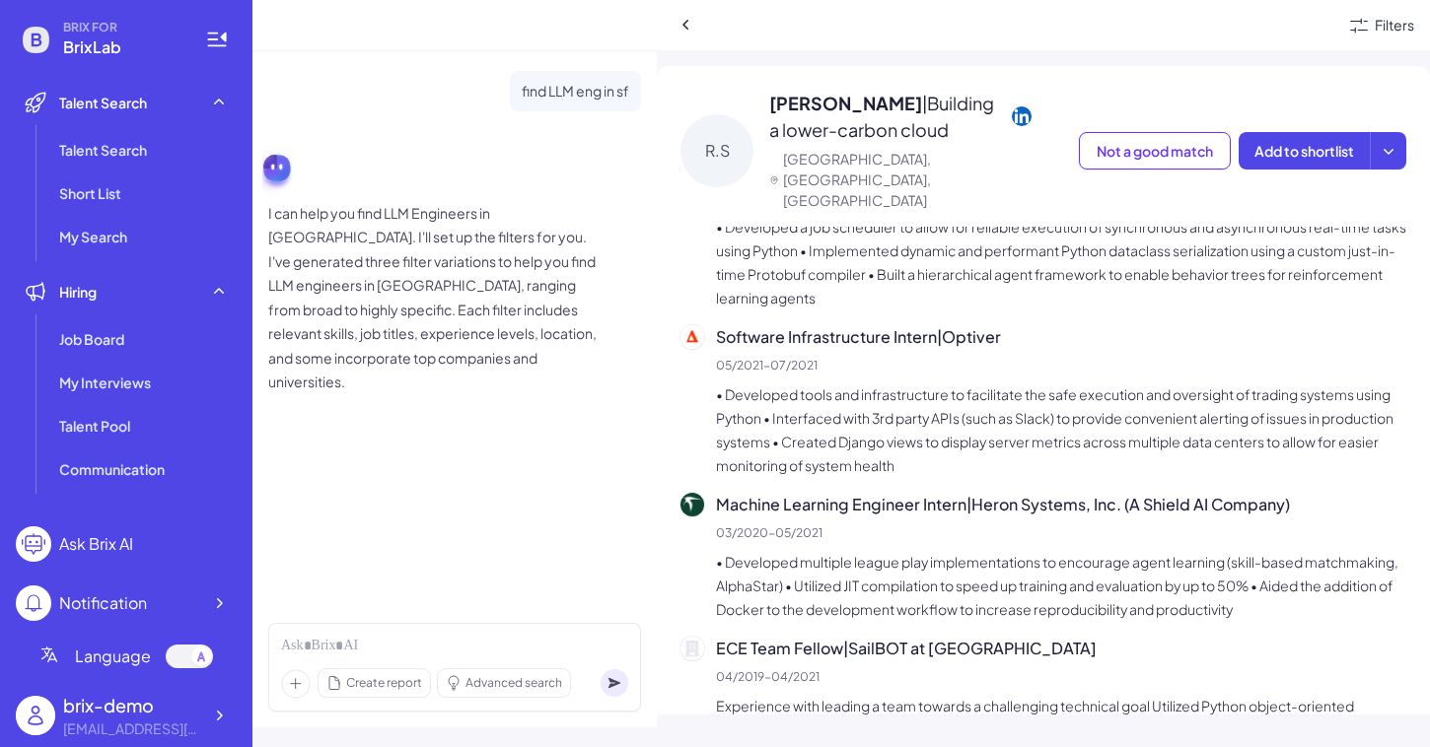
click at [947, 430] on p "• Developed tools and infrastructure to facilitate the safe execution and overs…" at bounding box center [1061, 430] width 690 height 95
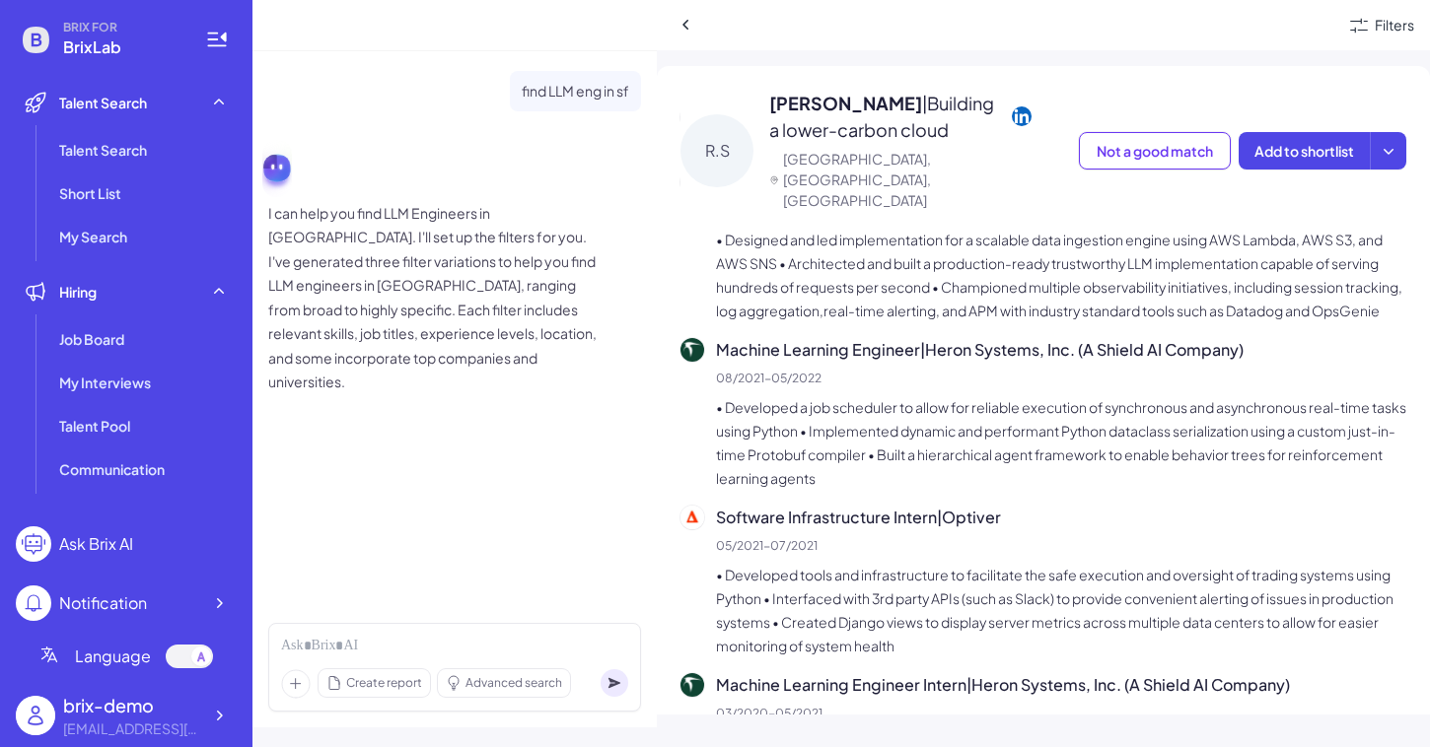
click at [947, 430] on p "• Developed a job scheduler to allow for reliable execution of synchronous and …" at bounding box center [1061, 442] width 690 height 95
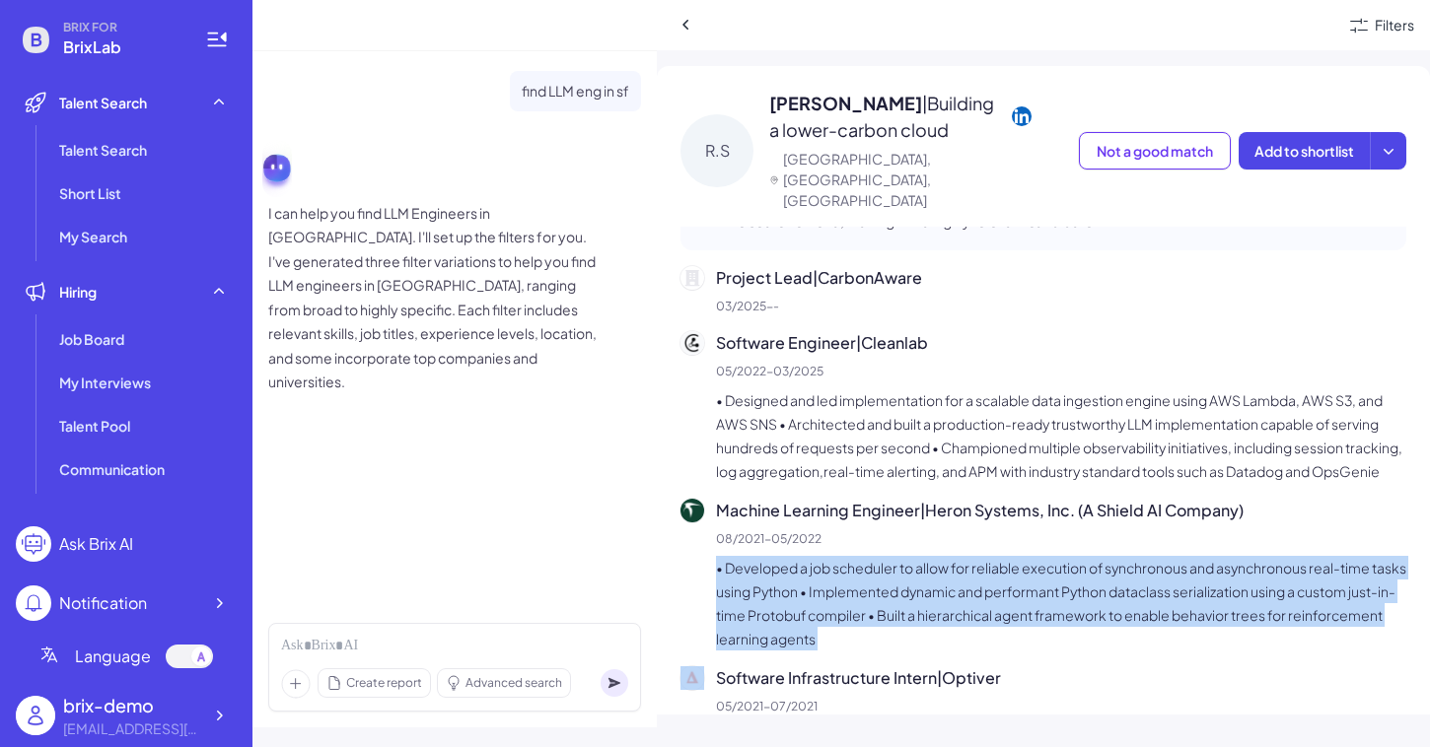
click at [947, 430] on p "• Designed and led implementation for a scalable data ingestion engine using AW…" at bounding box center [1061, 435] width 690 height 95
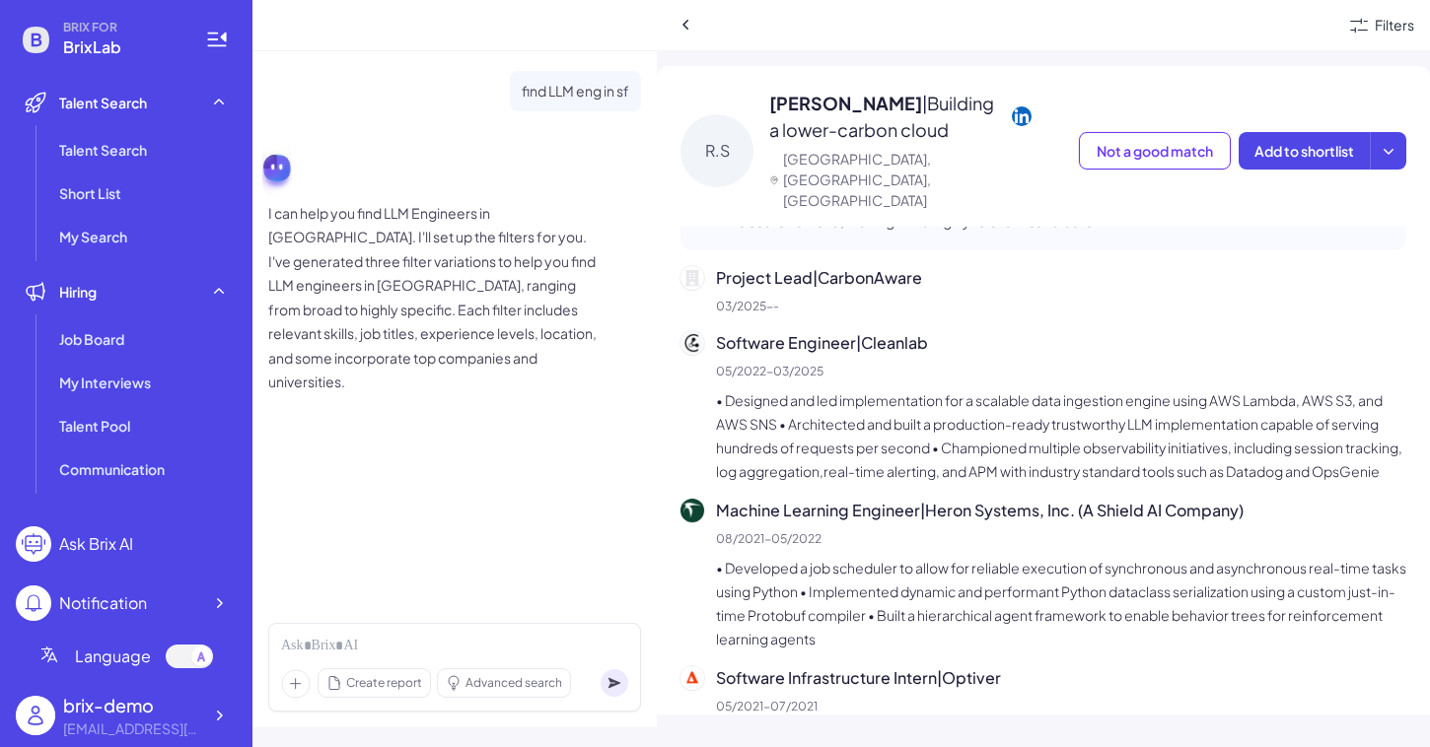
click at [947, 430] on p "• Designed and led implementation for a scalable data ingestion engine using AW…" at bounding box center [1061, 435] width 690 height 95
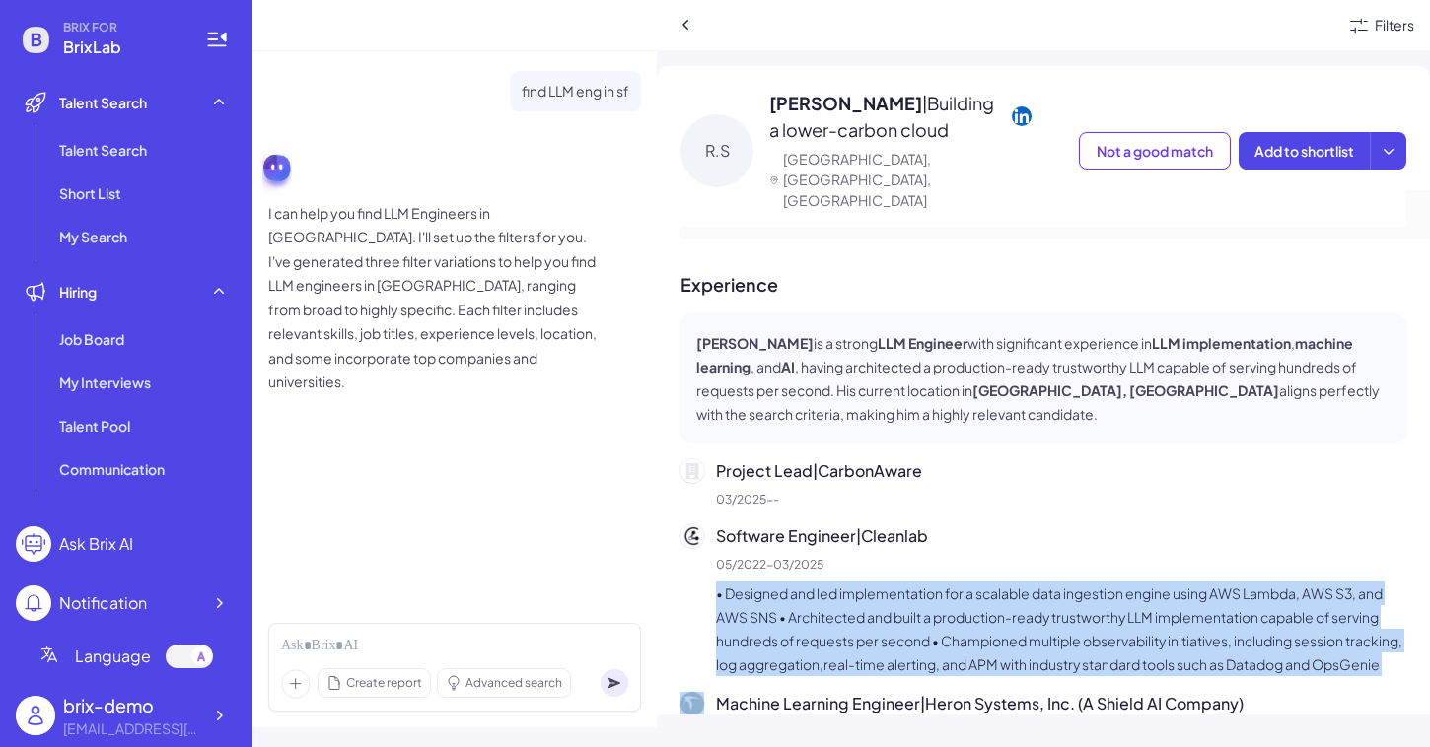
scroll to position [146, 0]
click at [946, 355] on p "Ryan Singman is a strong LLM Engineer with significant experience in LLM implem…" at bounding box center [1043, 379] width 694 height 95
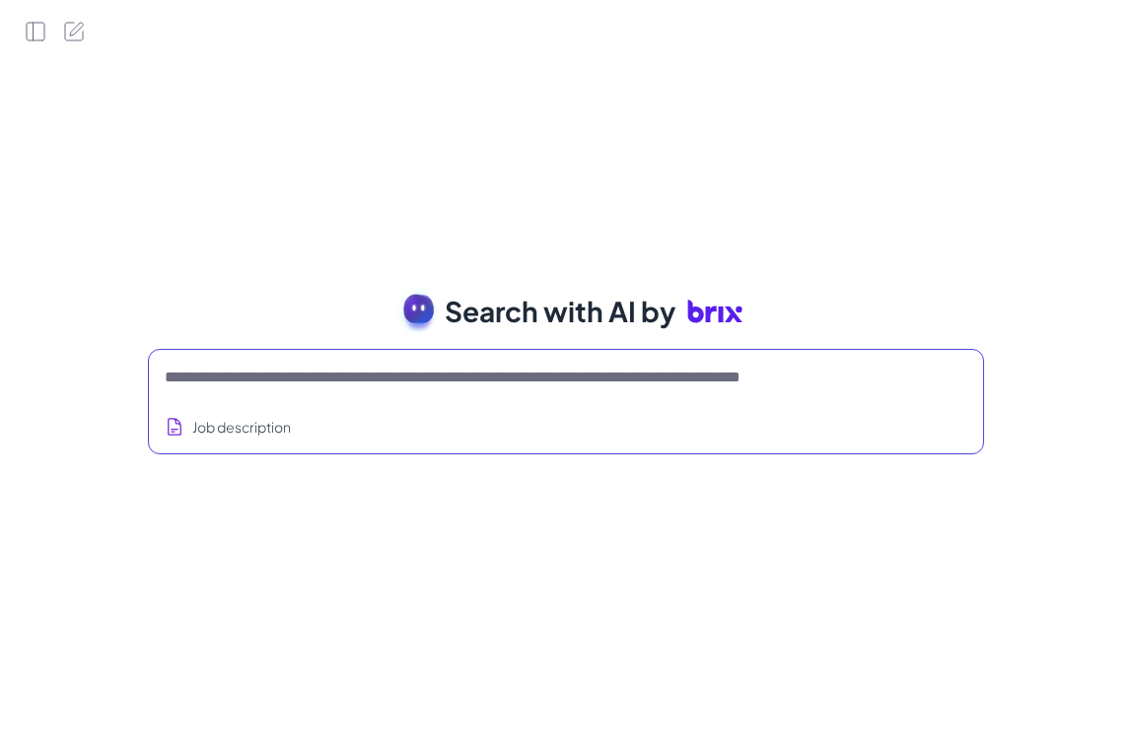
click at [472, 383] on textarea at bounding box center [542, 378] width 755 height 24
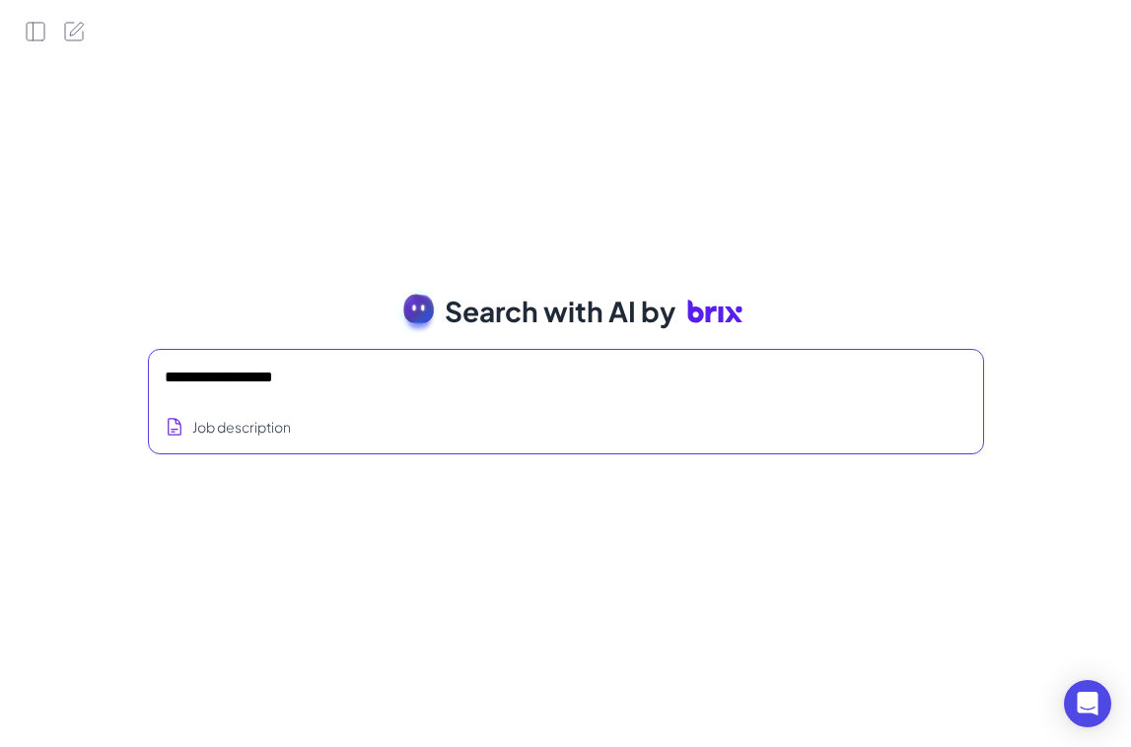
type textarea "**********"
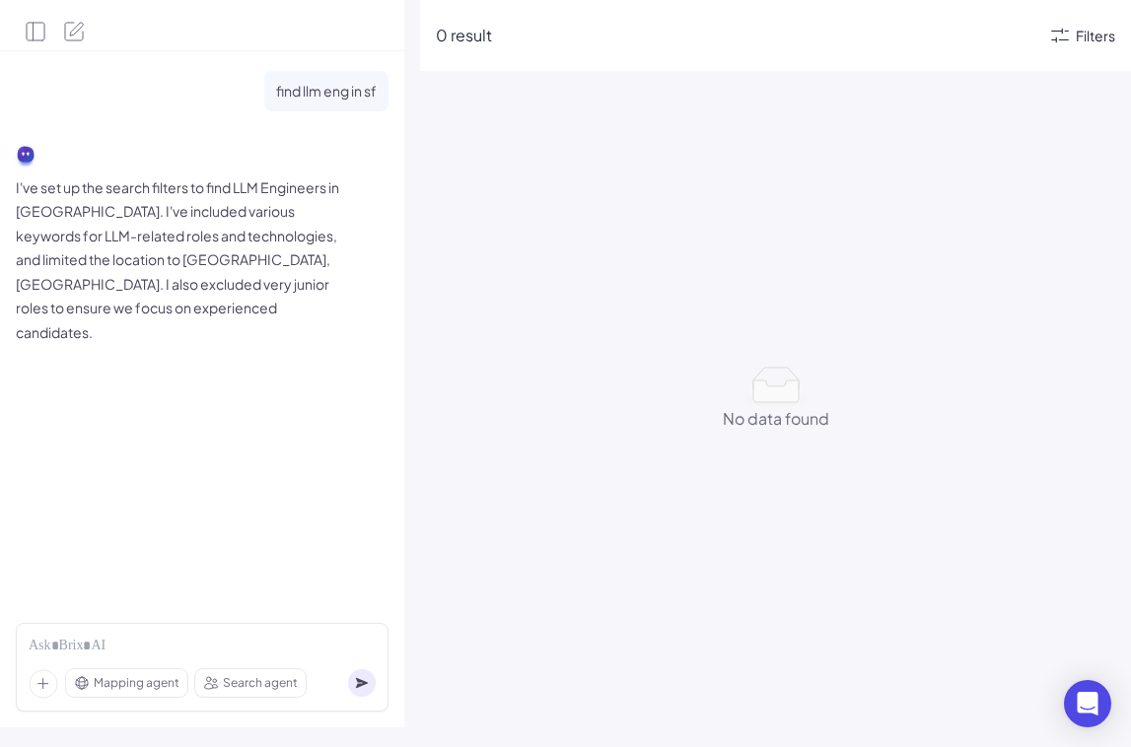
click at [1080, 38] on div "Filters" at bounding box center [1095, 36] width 39 height 21
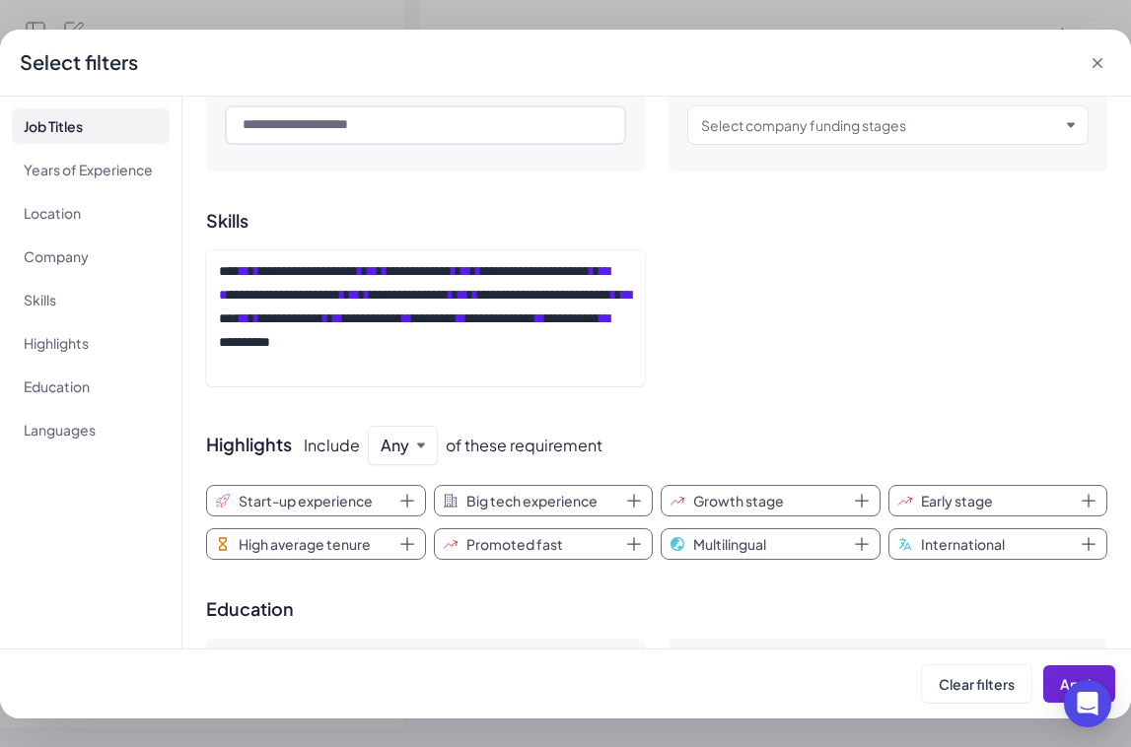
scroll to position [314, 0]
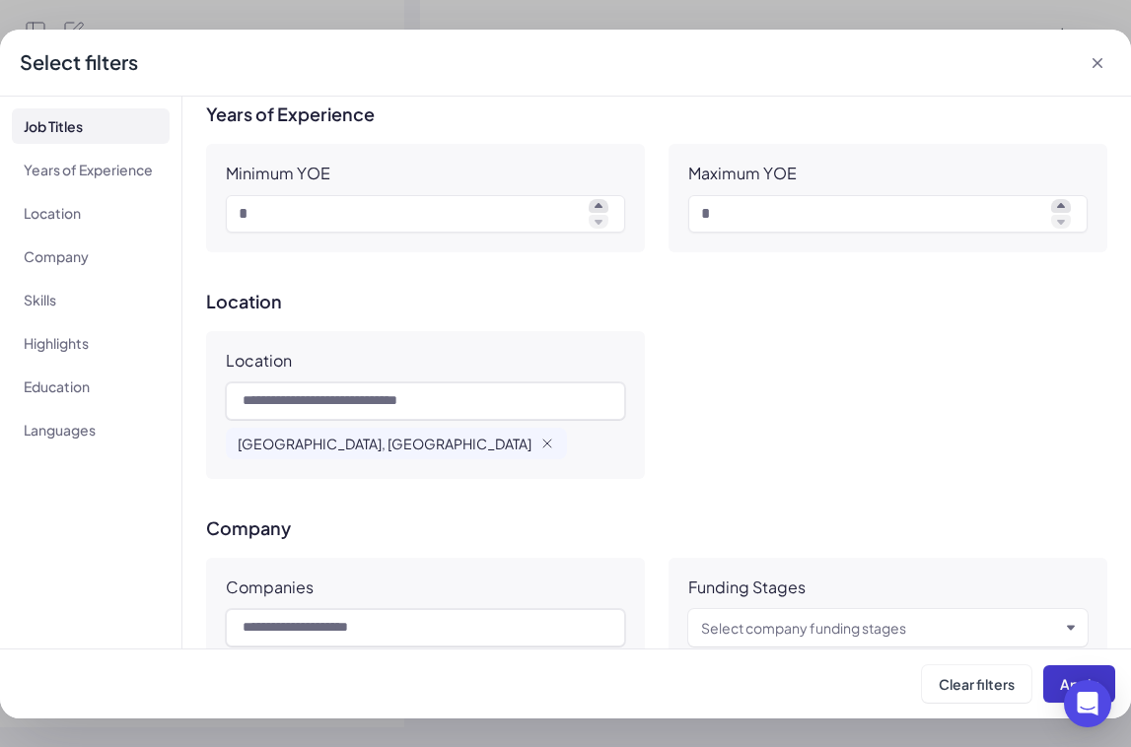
click at [1076, 677] on span "Apply" at bounding box center [1079, 684] width 38 height 18
